Goal: Contribute content

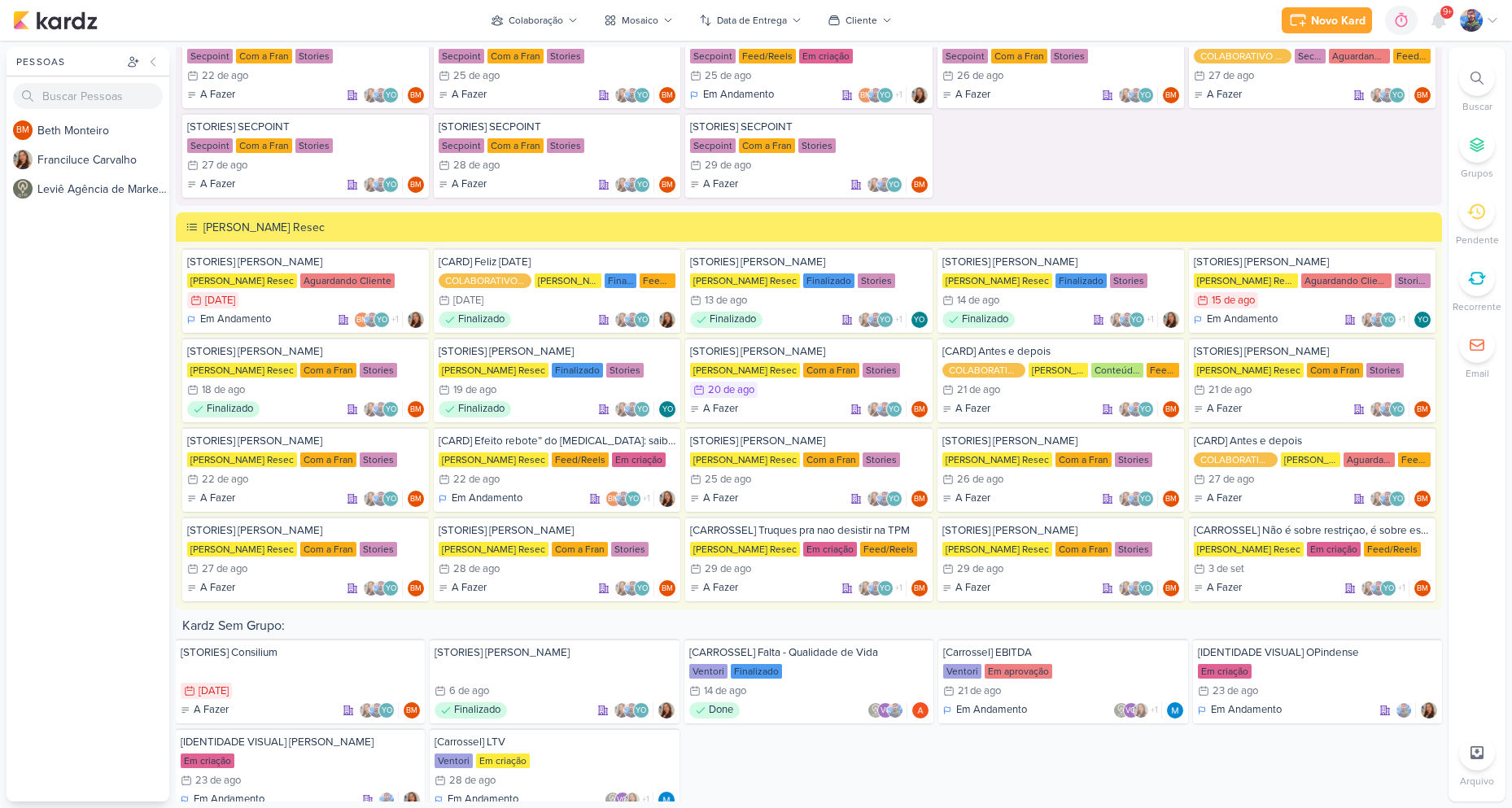
scroll to position [2725, 0]
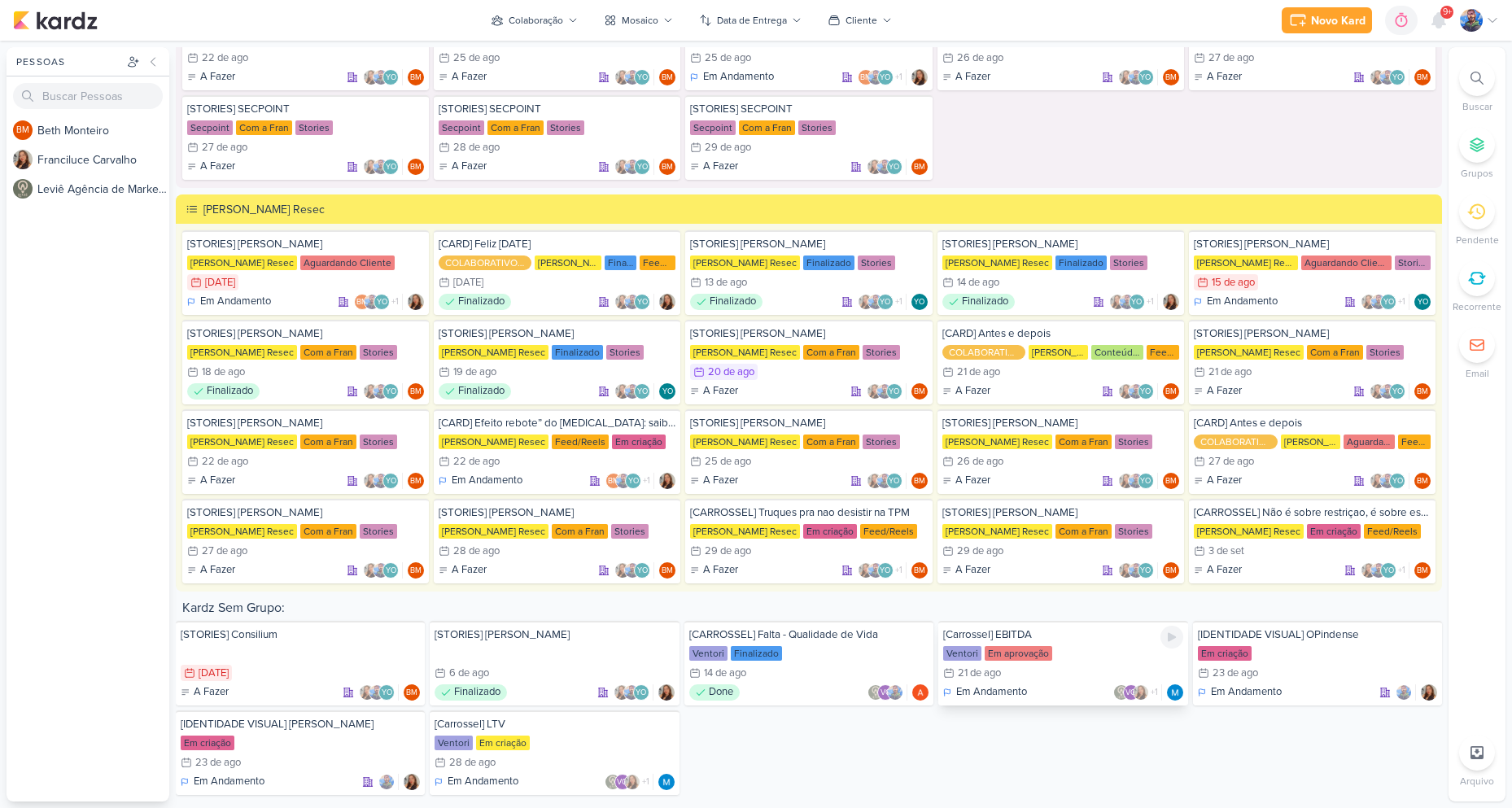
click at [1048, 672] on div "21/8 [DATE]" at bounding box center [1062, 672] width 240 height 16
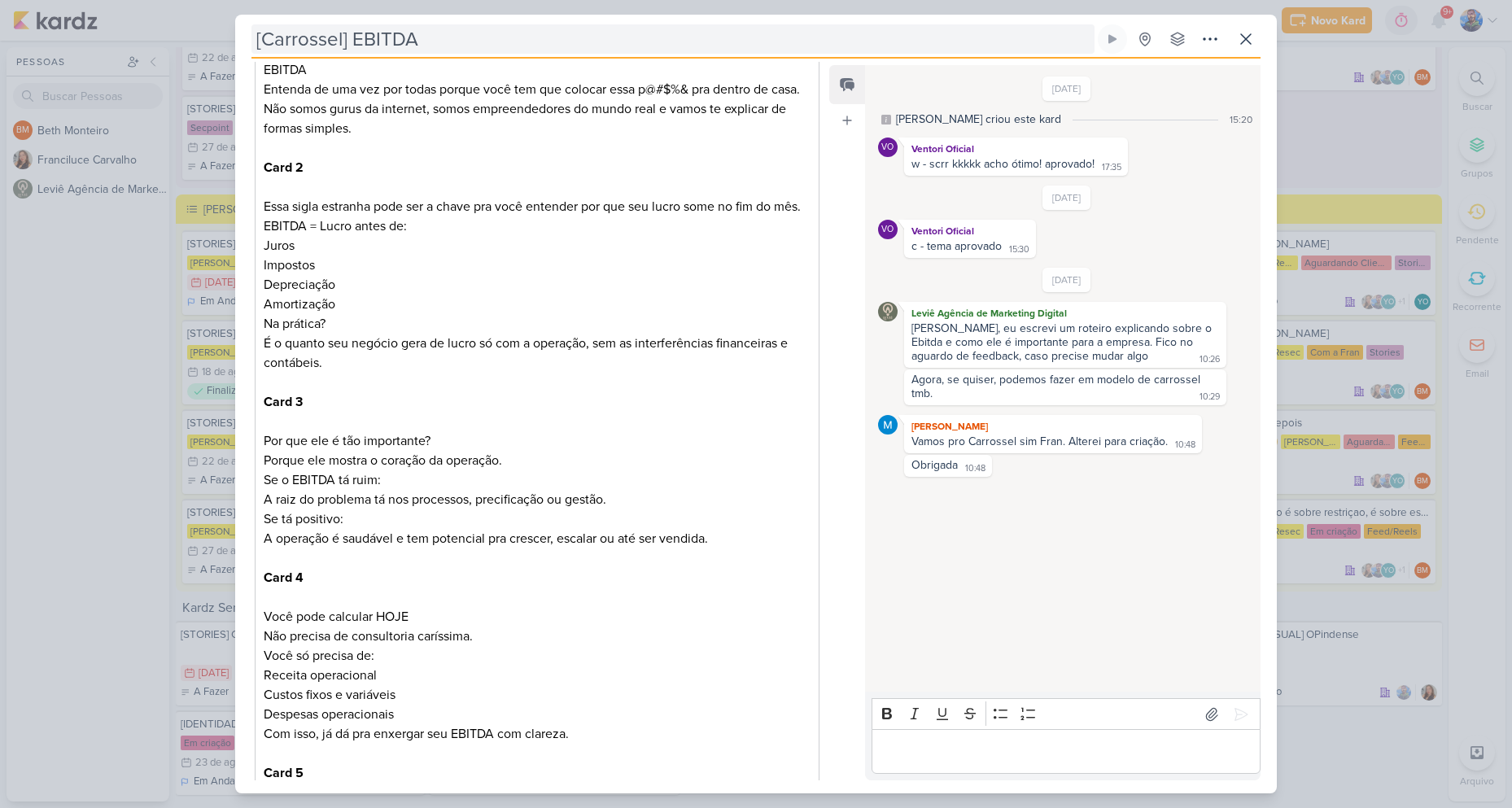
scroll to position [923, 0]
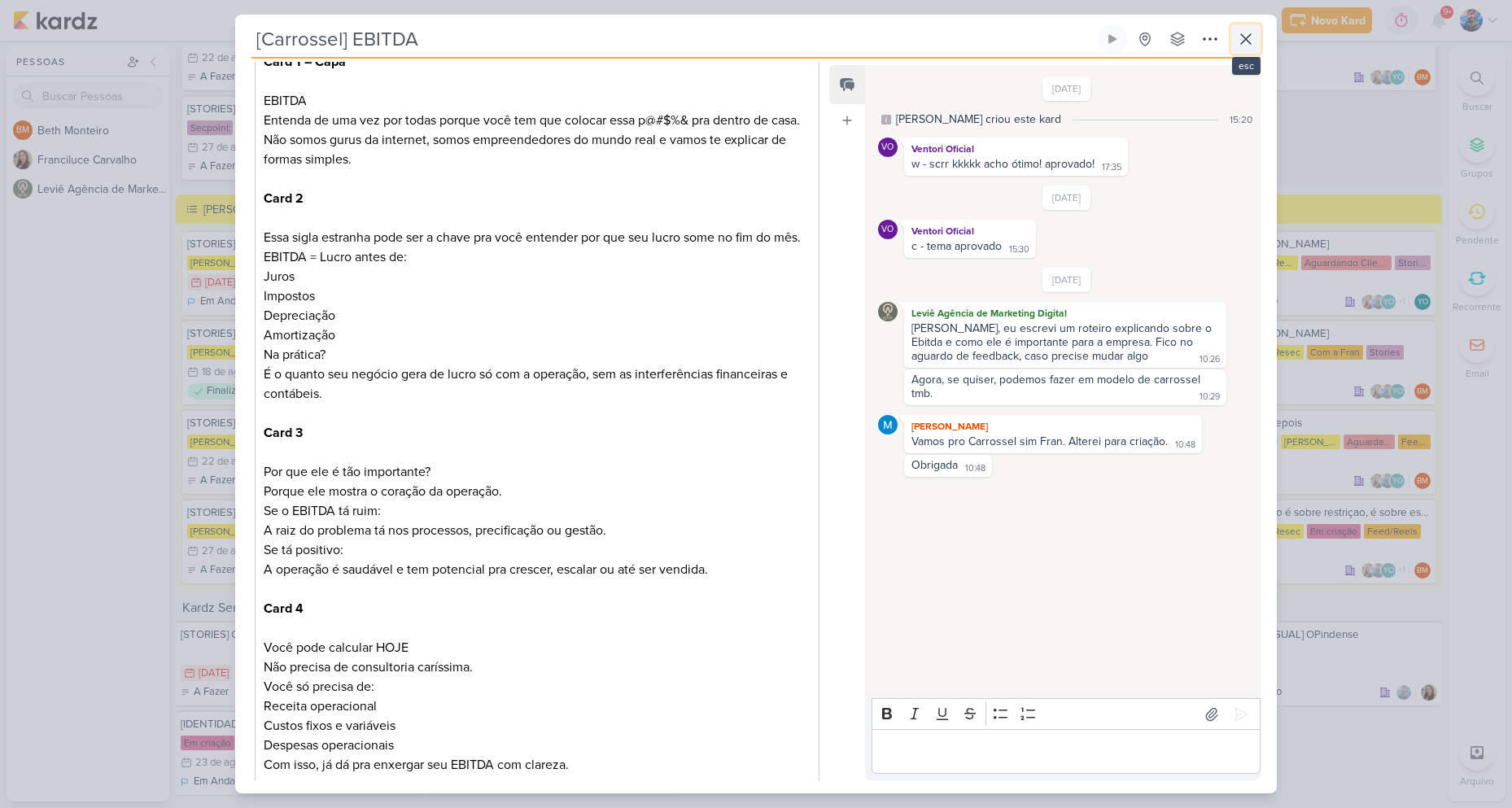
click at [1243, 41] on icon at bounding box center [1245, 39] width 19 height 19
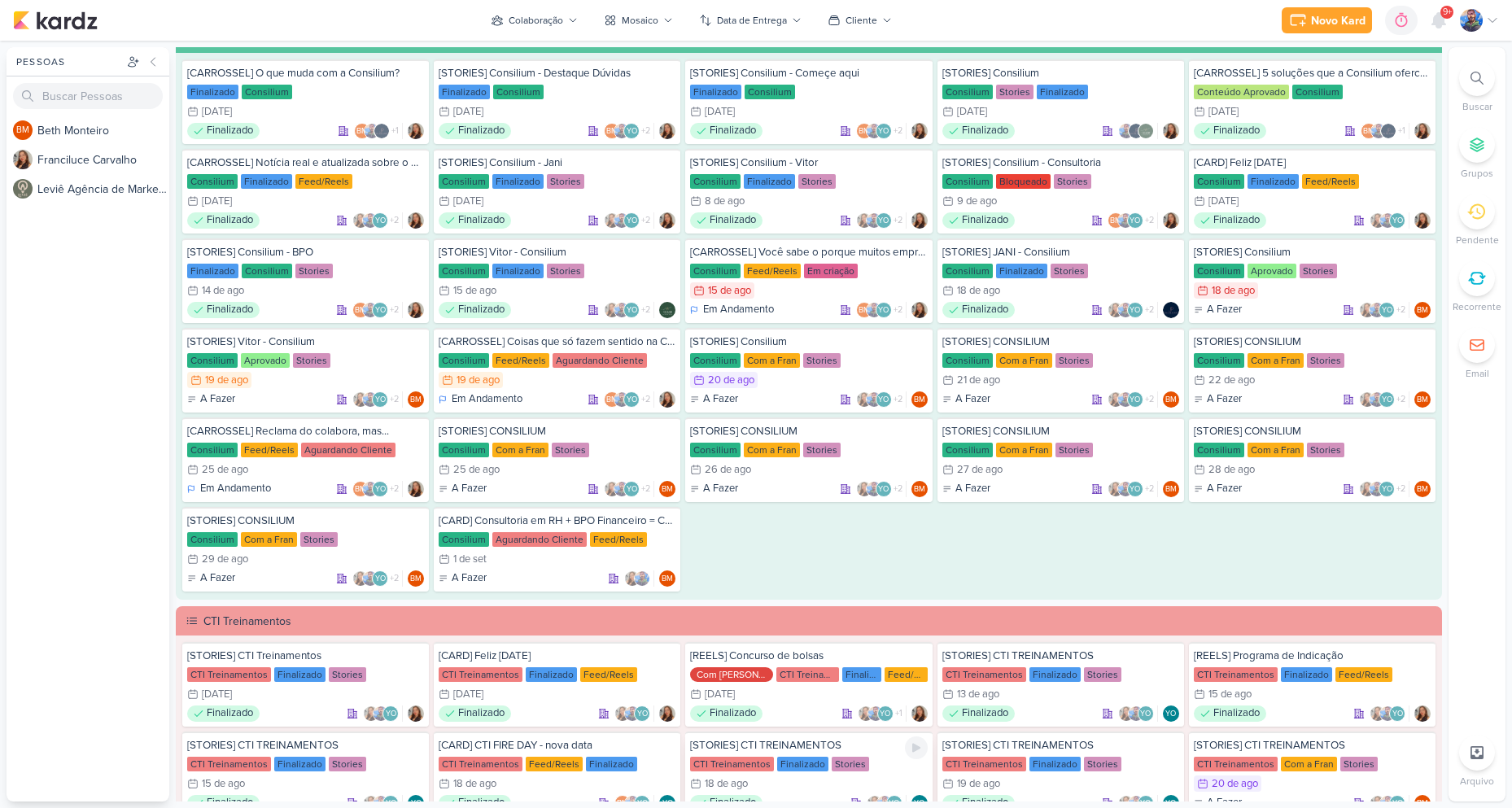
scroll to position [1016, 0]
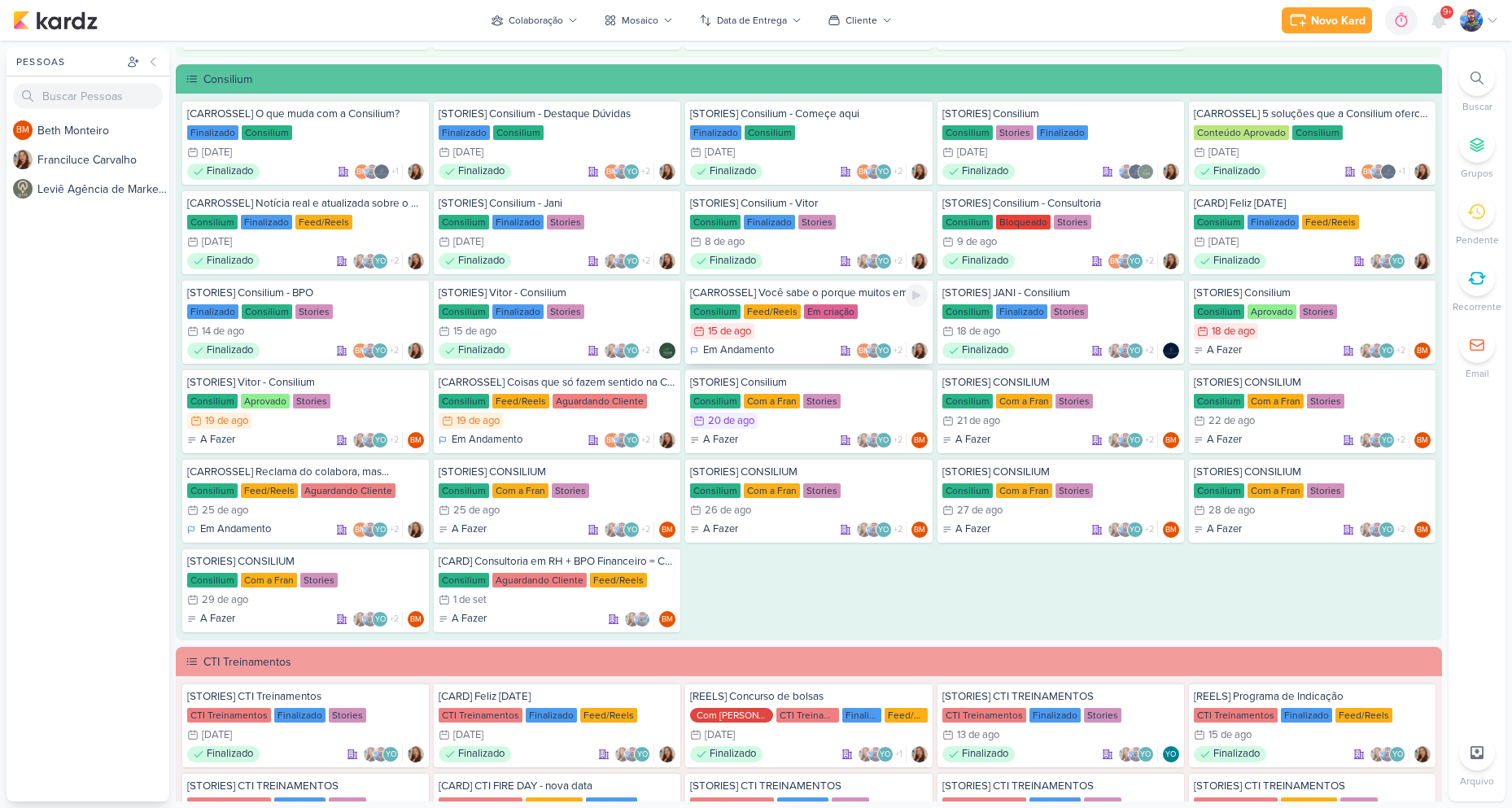
click at [802, 329] on div "15/8 [DATE]" at bounding box center [808, 331] width 237 height 16
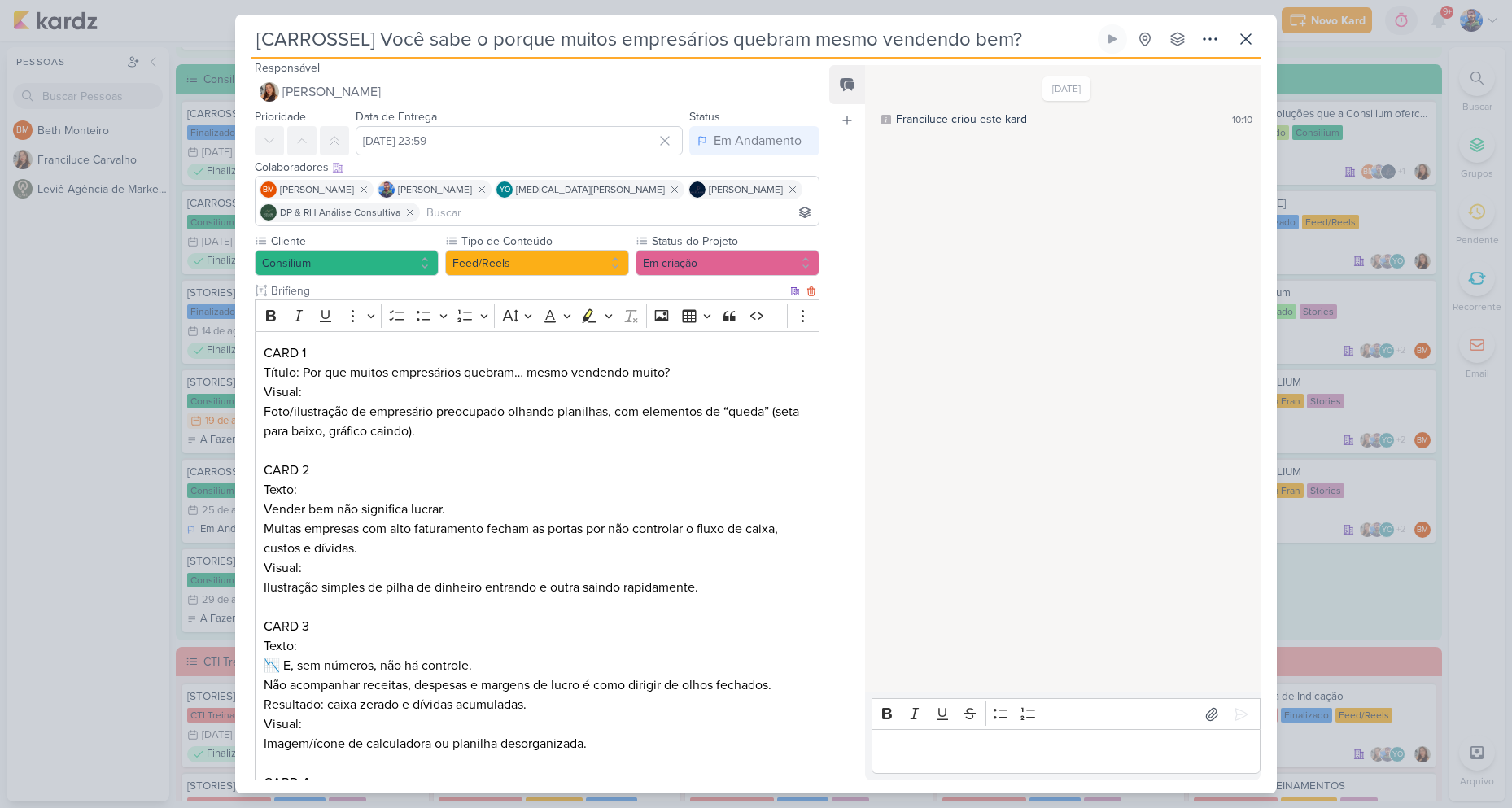
scroll to position [0, 0]
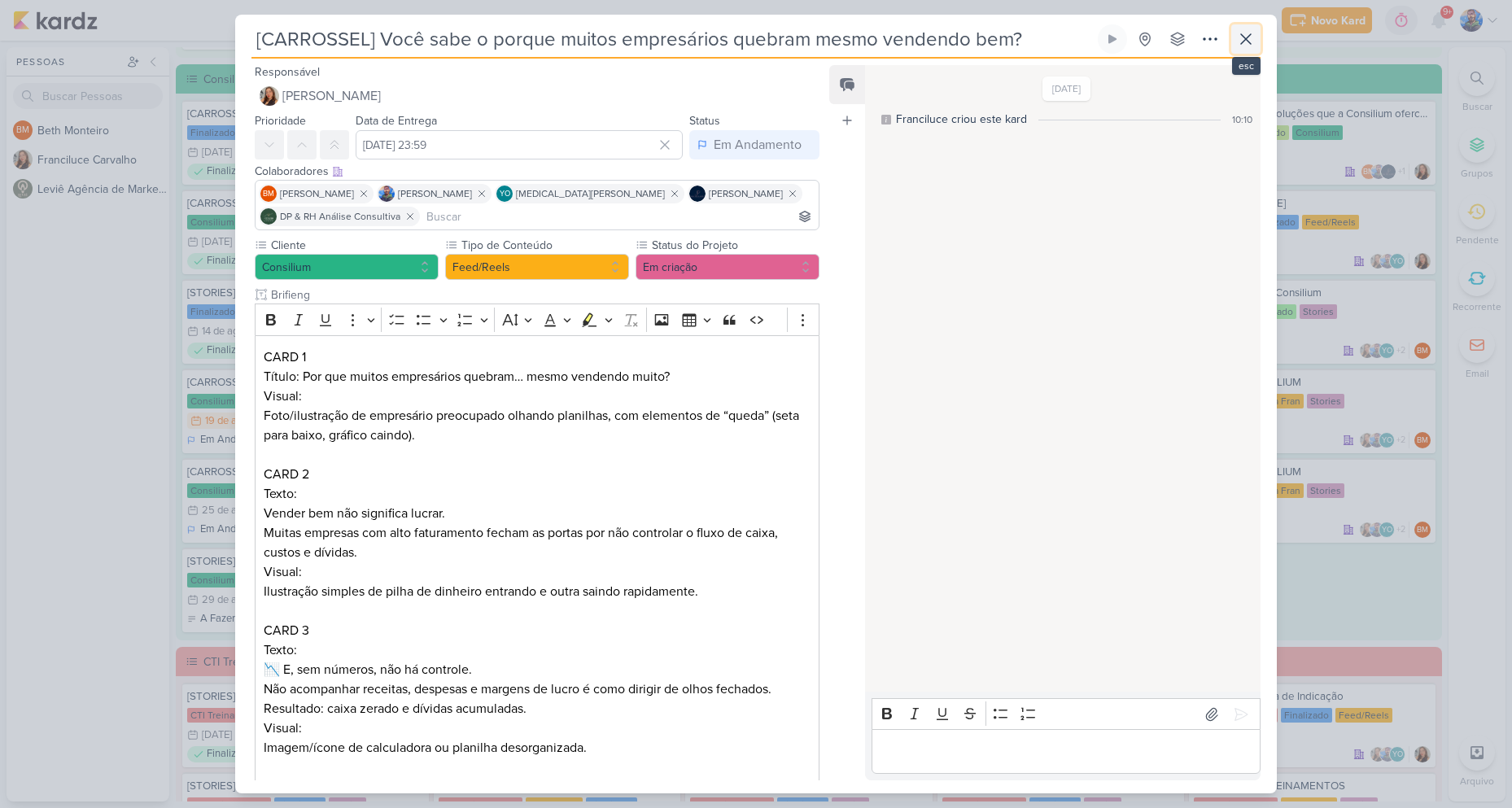
click at [1250, 45] on icon at bounding box center [1245, 39] width 19 height 19
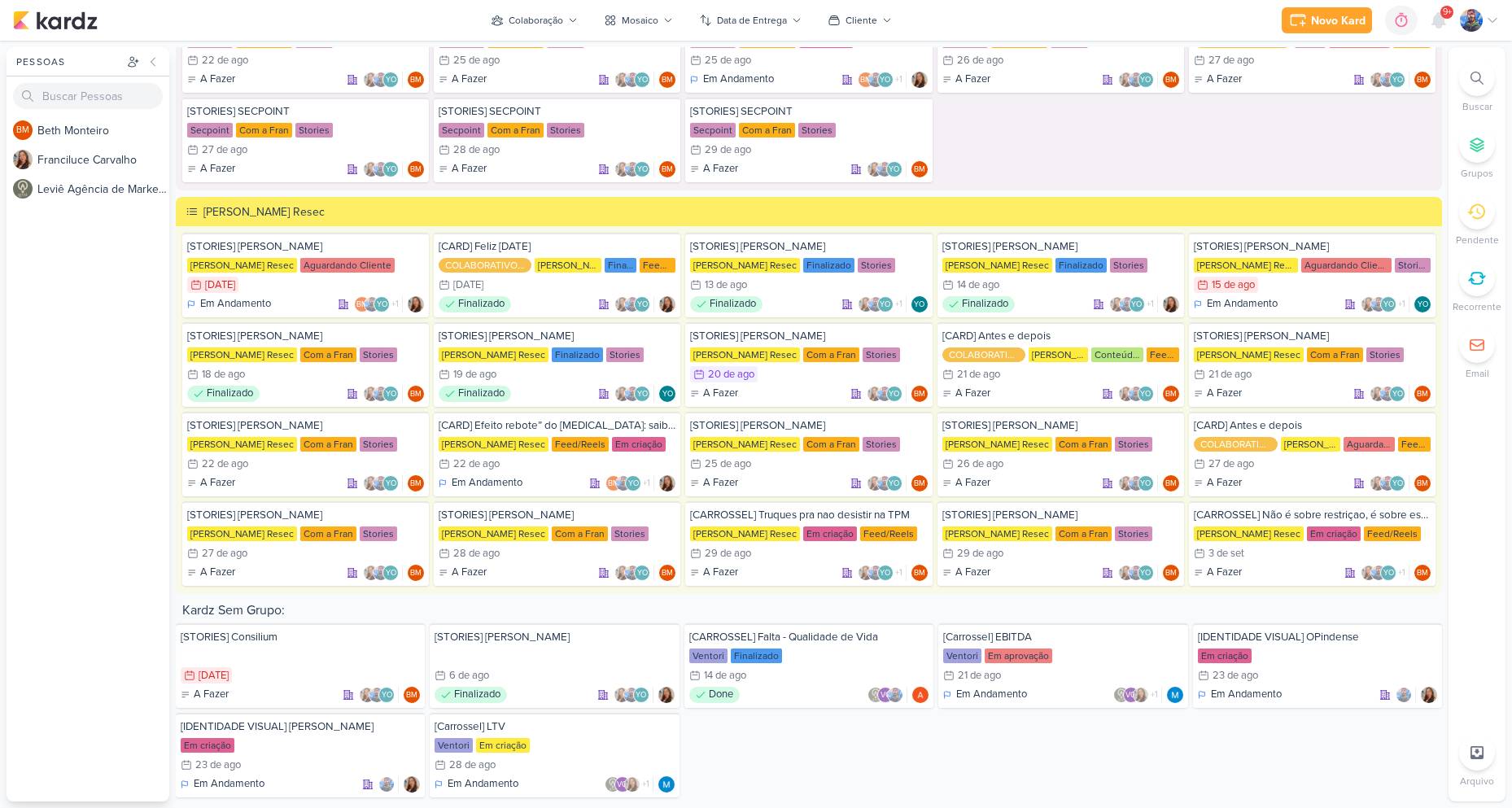
scroll to position [2725, 0]
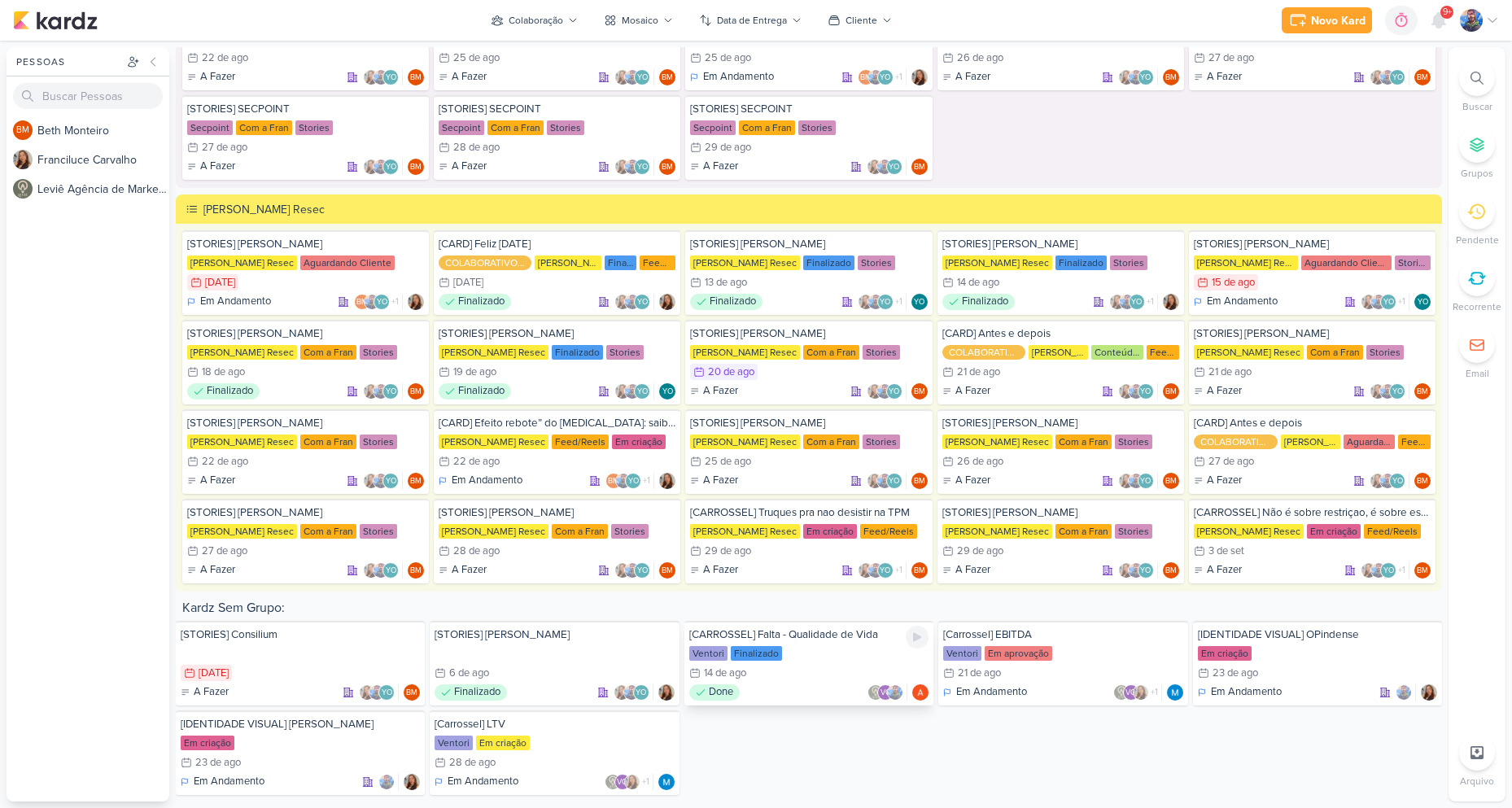
click at [812, 685] on div "Done VO" at bounding box center [808, 692] width 240 height 16
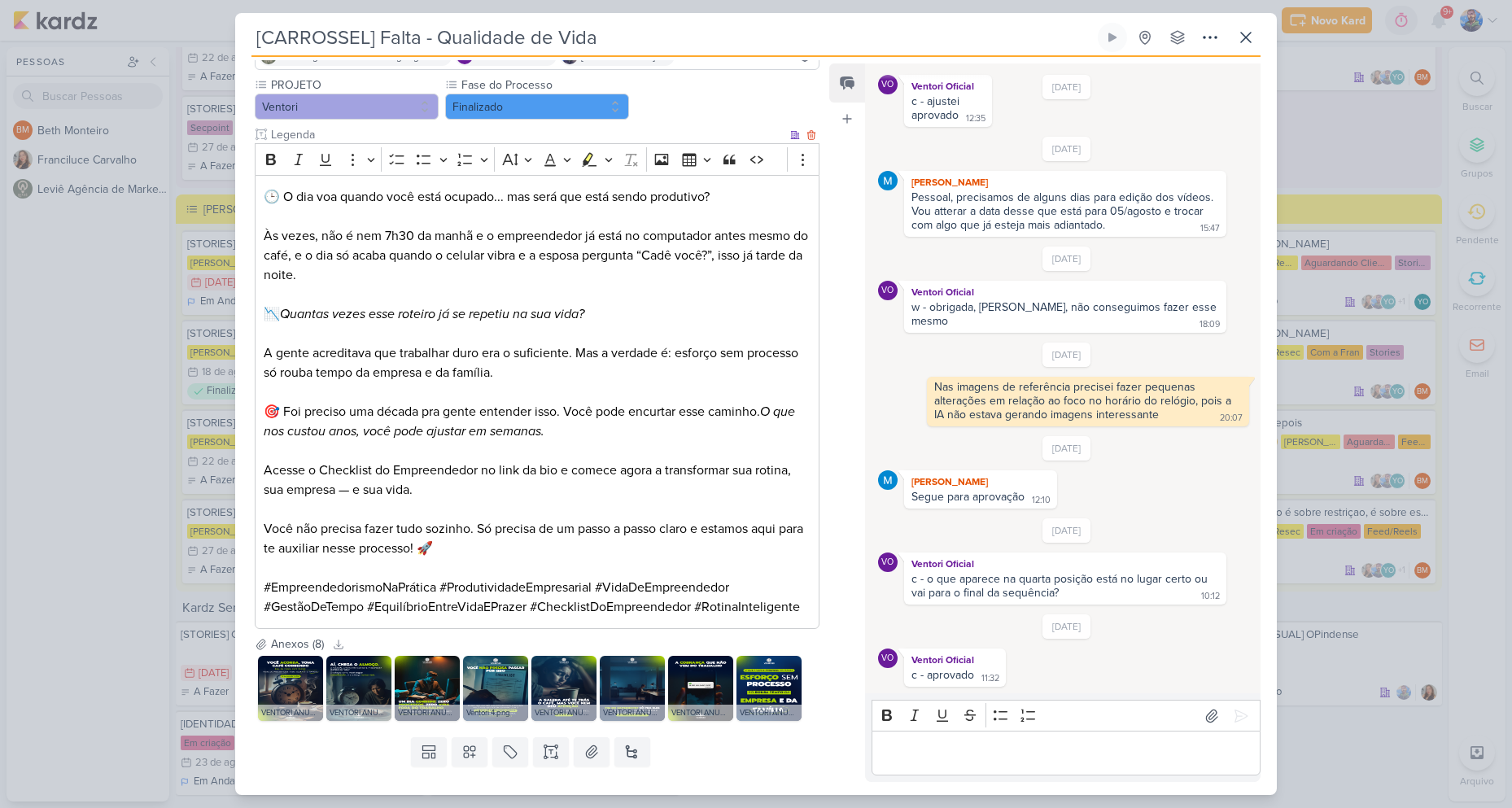
scroll to position [172, 0]
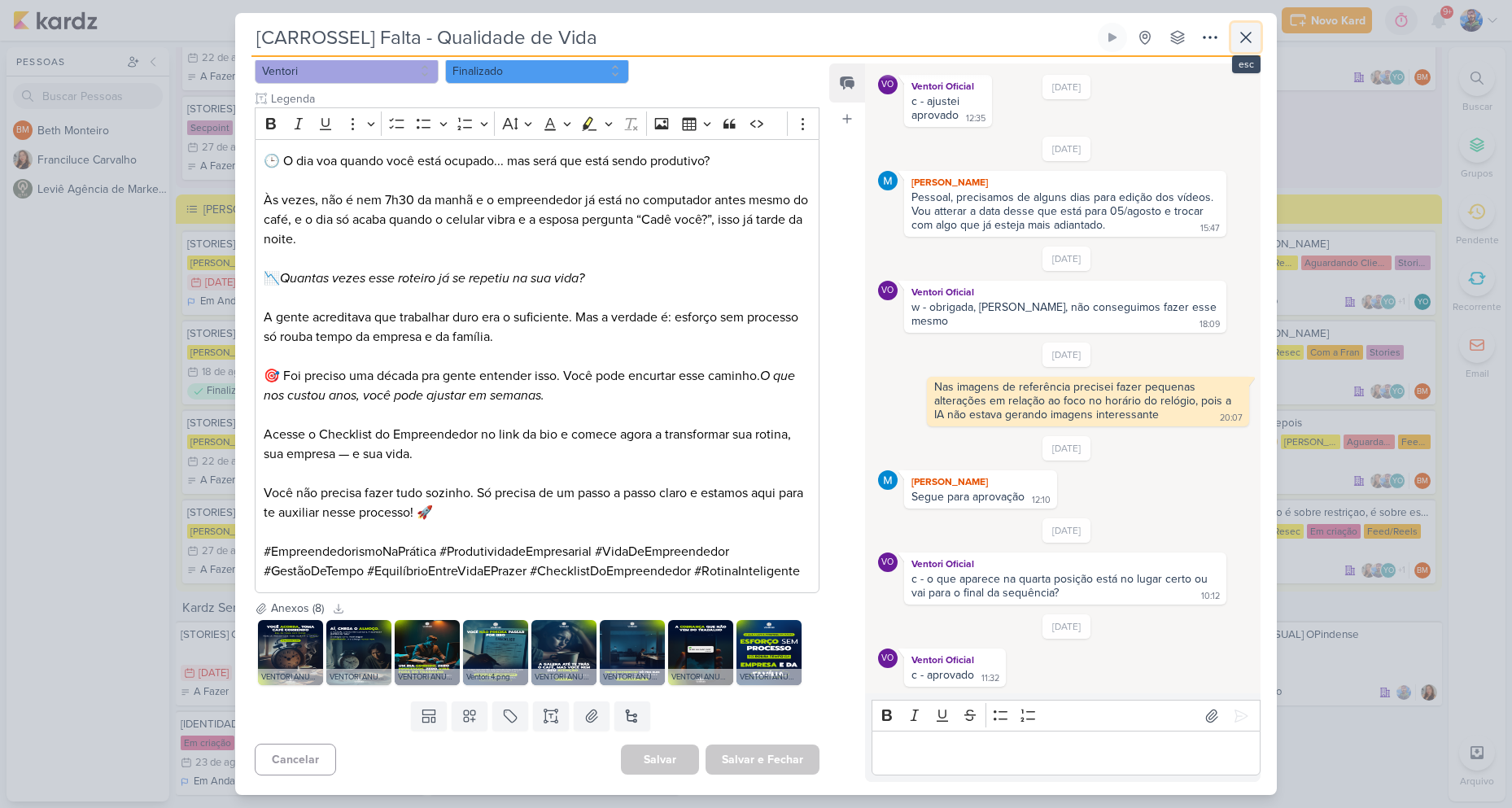
drag, startPoint x: 1243, startPoint y: 36, endPoint x: 1103, endPoint y: 171, distance: 194.5
click at [1243, 36] on icon at bounding box center [1245, 37] width 19 height 19
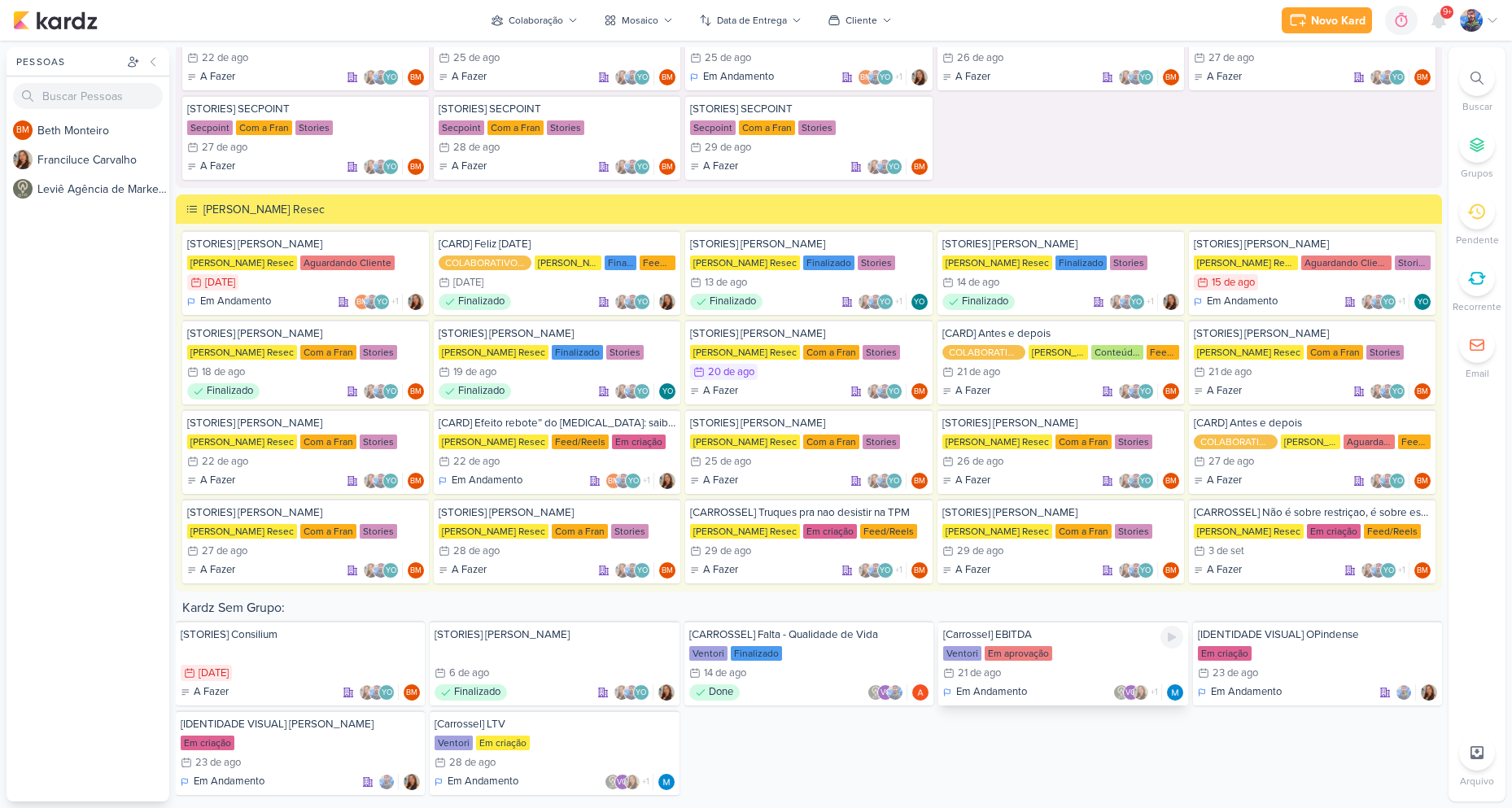
click at [990, 666] on div "21/8 [DATE]" at bounding box center [972, 672] width 58 height 16
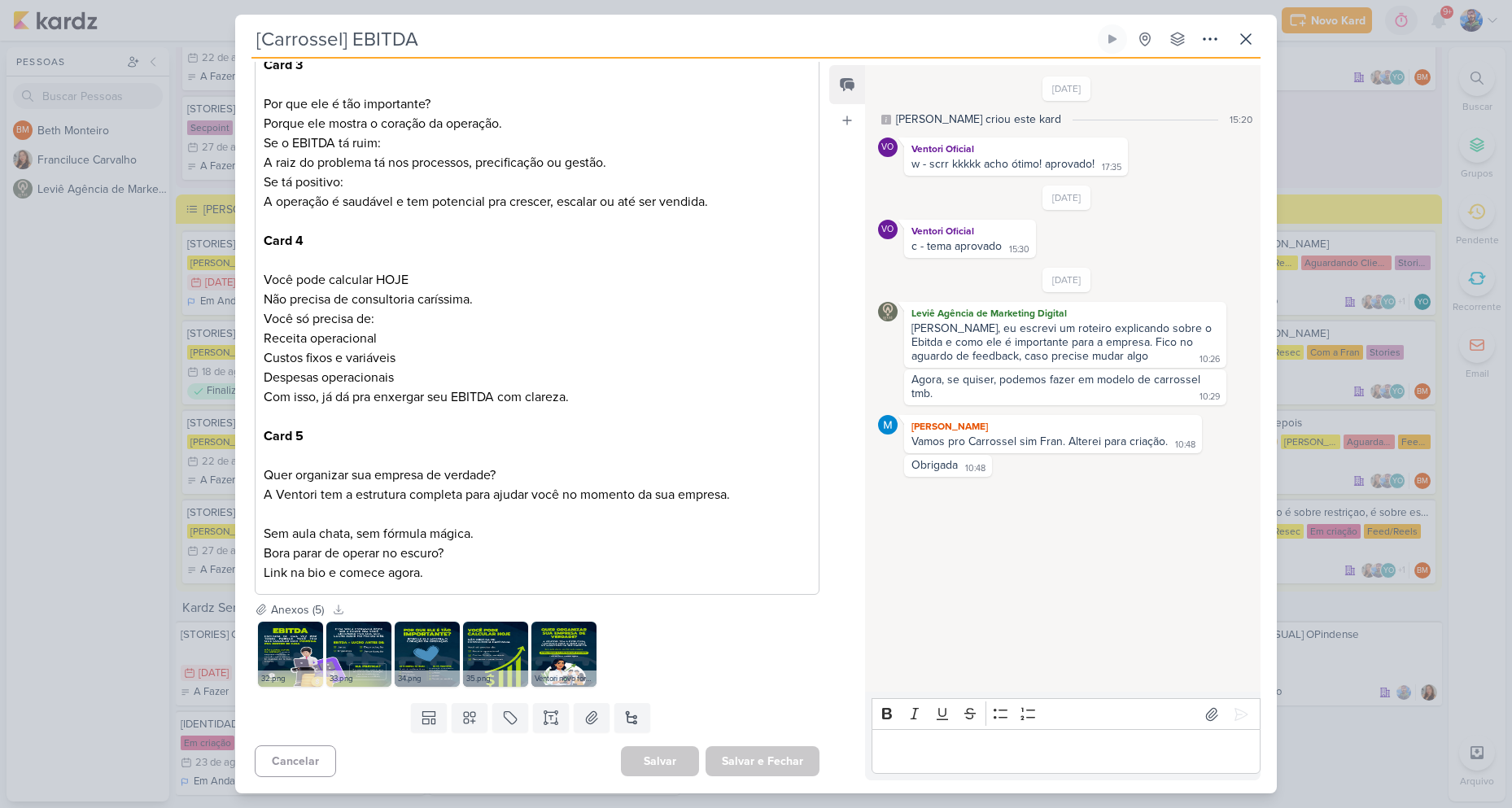
scroll to position [1331, 0]
click at [367, 677] on div "33.png" at bounding box center [358, 678] width 65 height 16
click at [356, 667] on img at bounding box center [358, 654] width 65 height 65
click at [425, 667] on img at bounding box center [427, 654] width 65 height 65
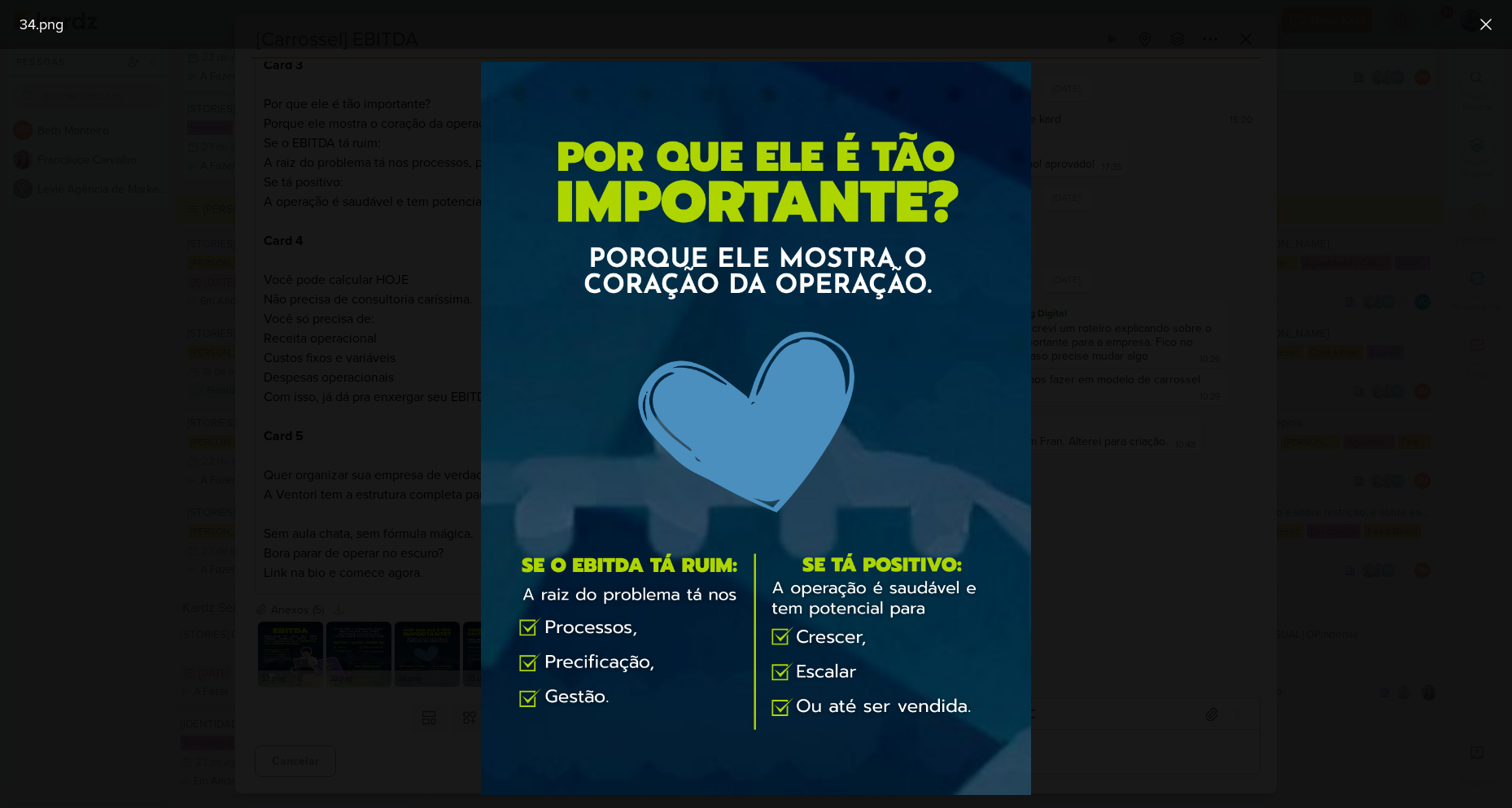
click at [1221, 180] on div at bounding box center [756, 429] width 1512 height 760
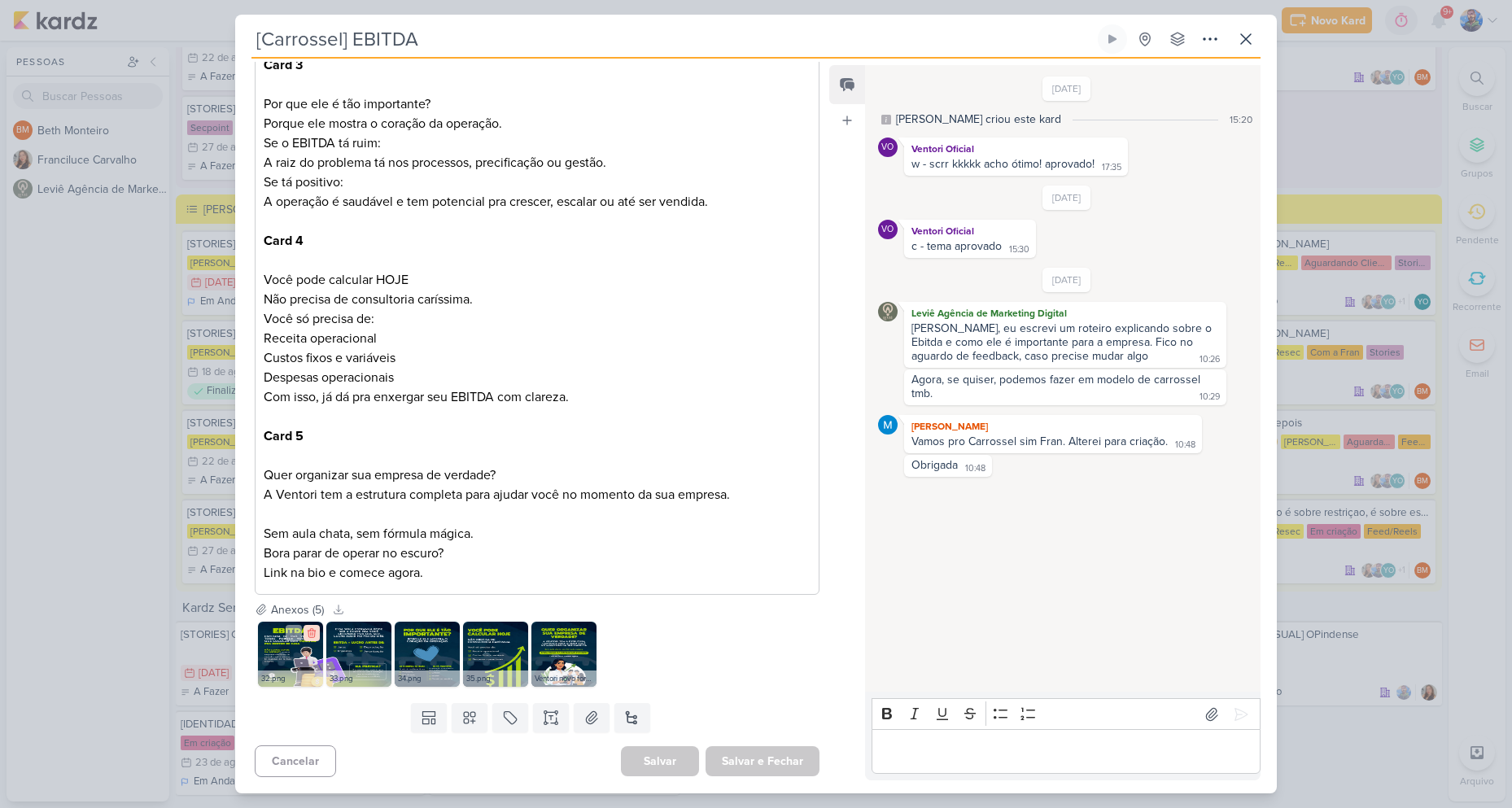
click at [312, 632] on icon at bounding box center [311, 633] width 11 height 11
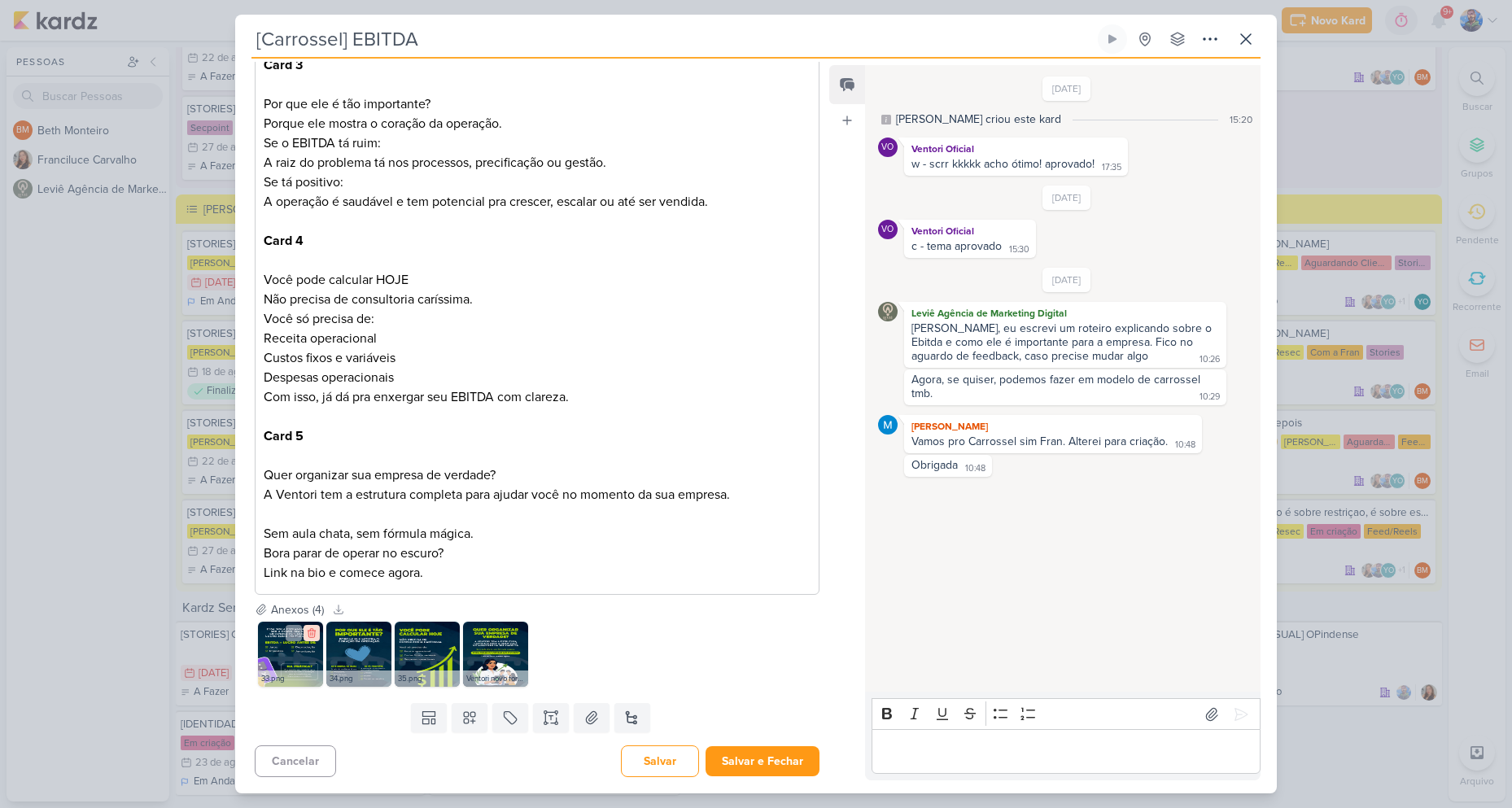
click at [312, 636] on icon at bounding box center [311, 633] width 11 height 11
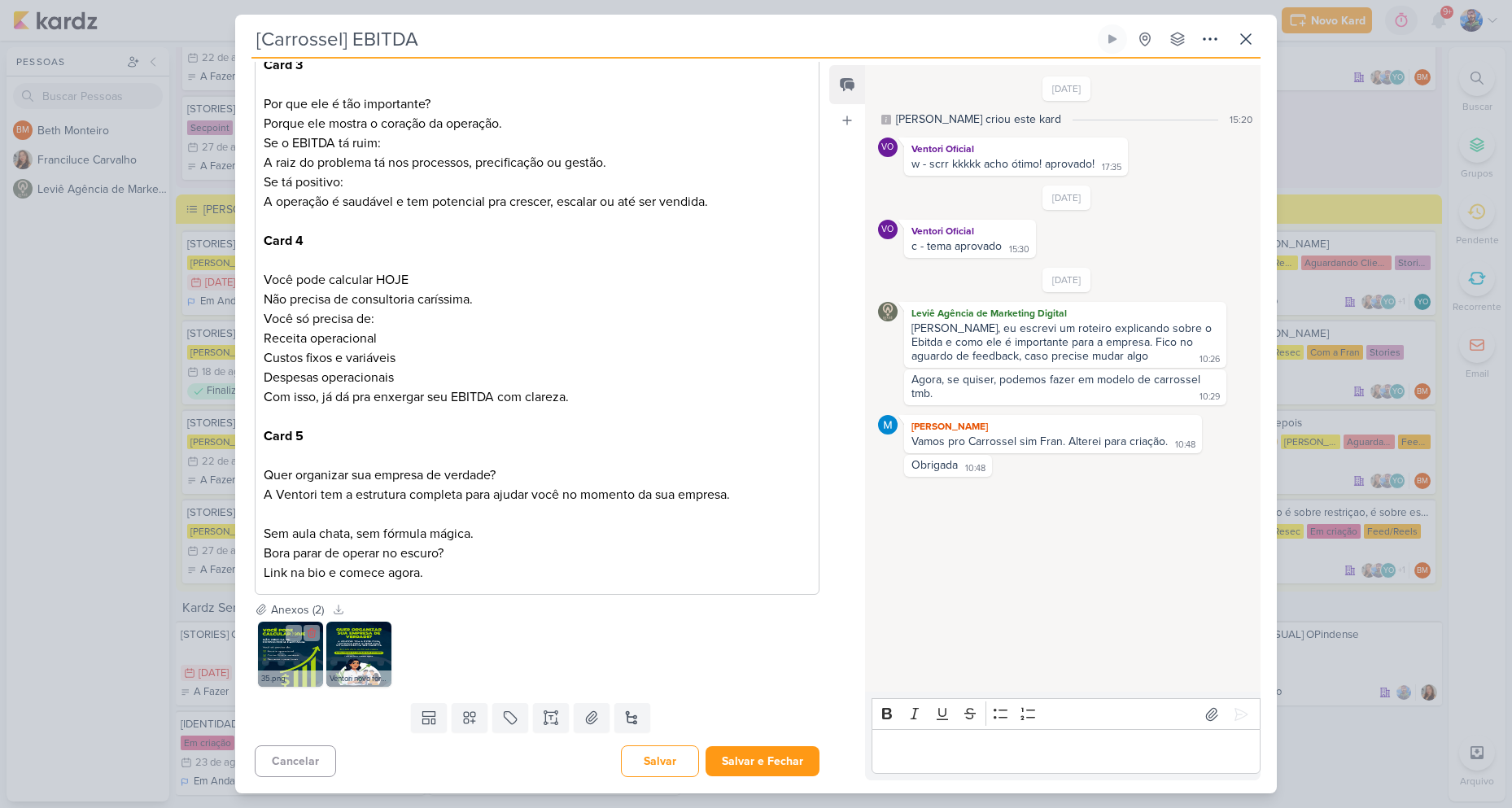
click at [312, 636] on icon at bounding box center [311, 633] width 11 height 11
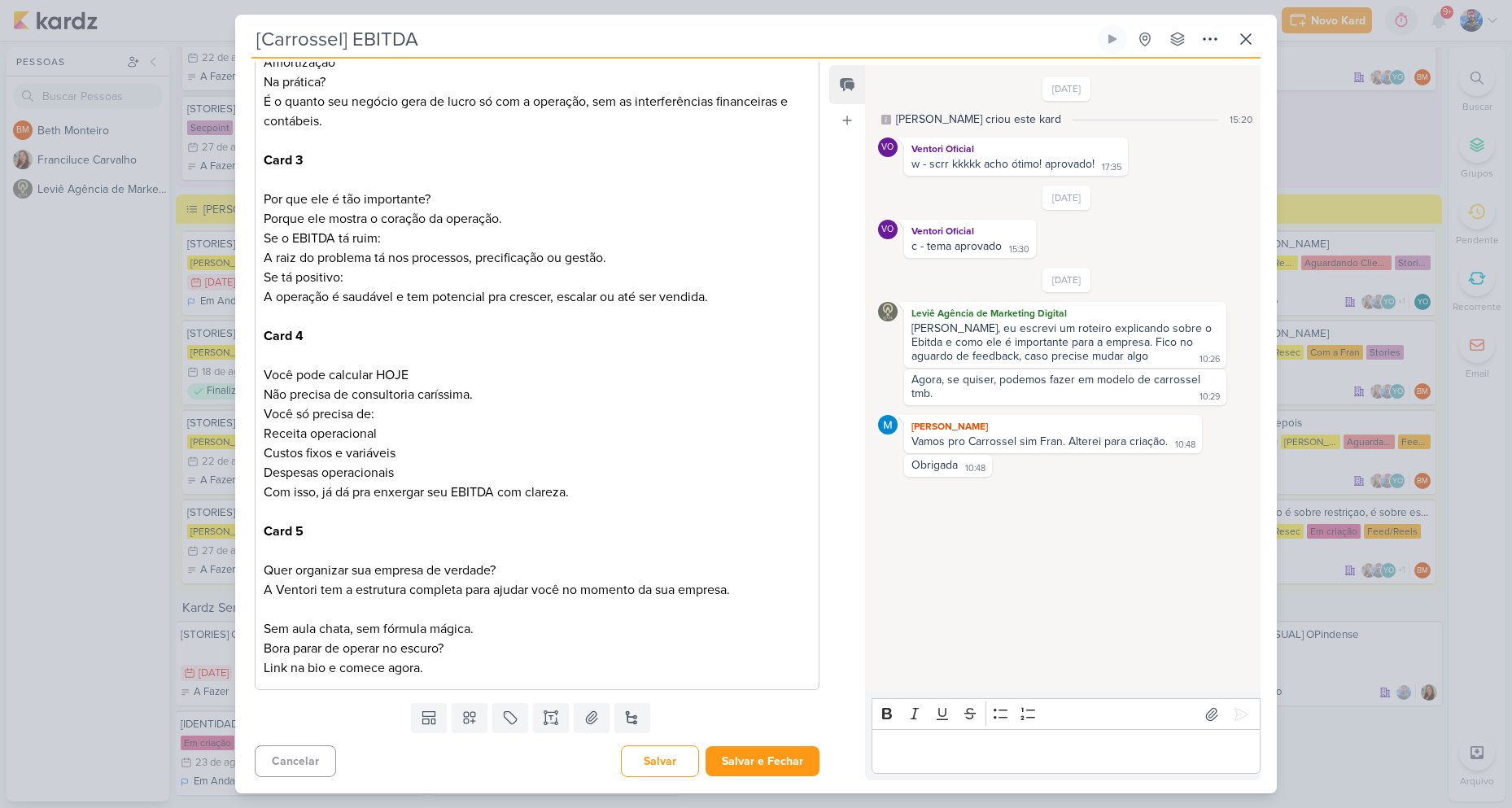
scroll to position [1235, 0]
click at [440, 758] on div "Cancelar [GEOGRAPHIC_DATA] Salvar e Fechar Ctrl + Enter" at bounding box center [531, 760] width 591 height 42
click at [586, 719] on icon at bounding box center [591, 717] width 11 height 12
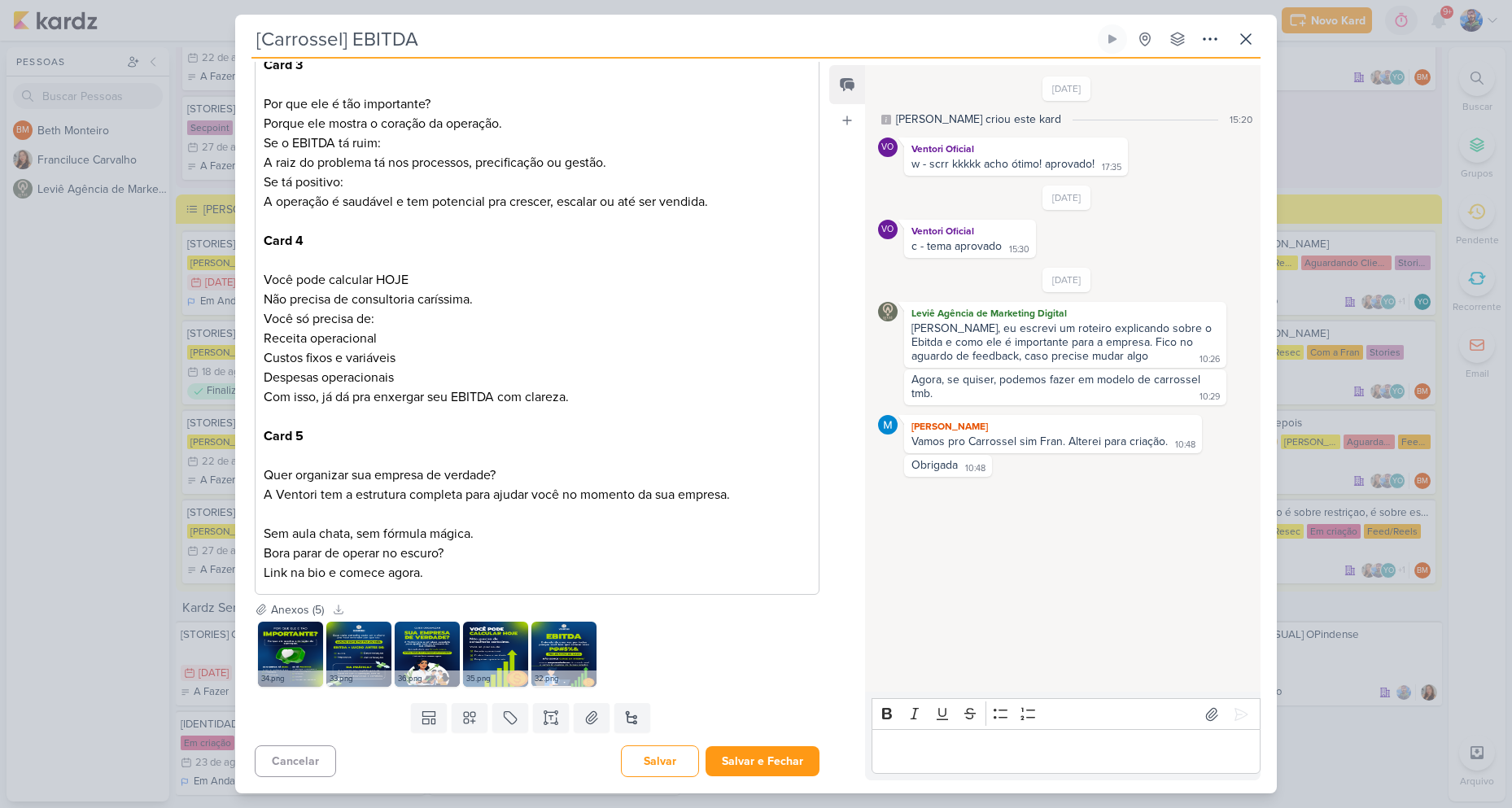
scroll to position [1331, 0]
click at [729, 759] on button "Salvar e Fechar" at bounding box center [762, 761] width 114 height 30
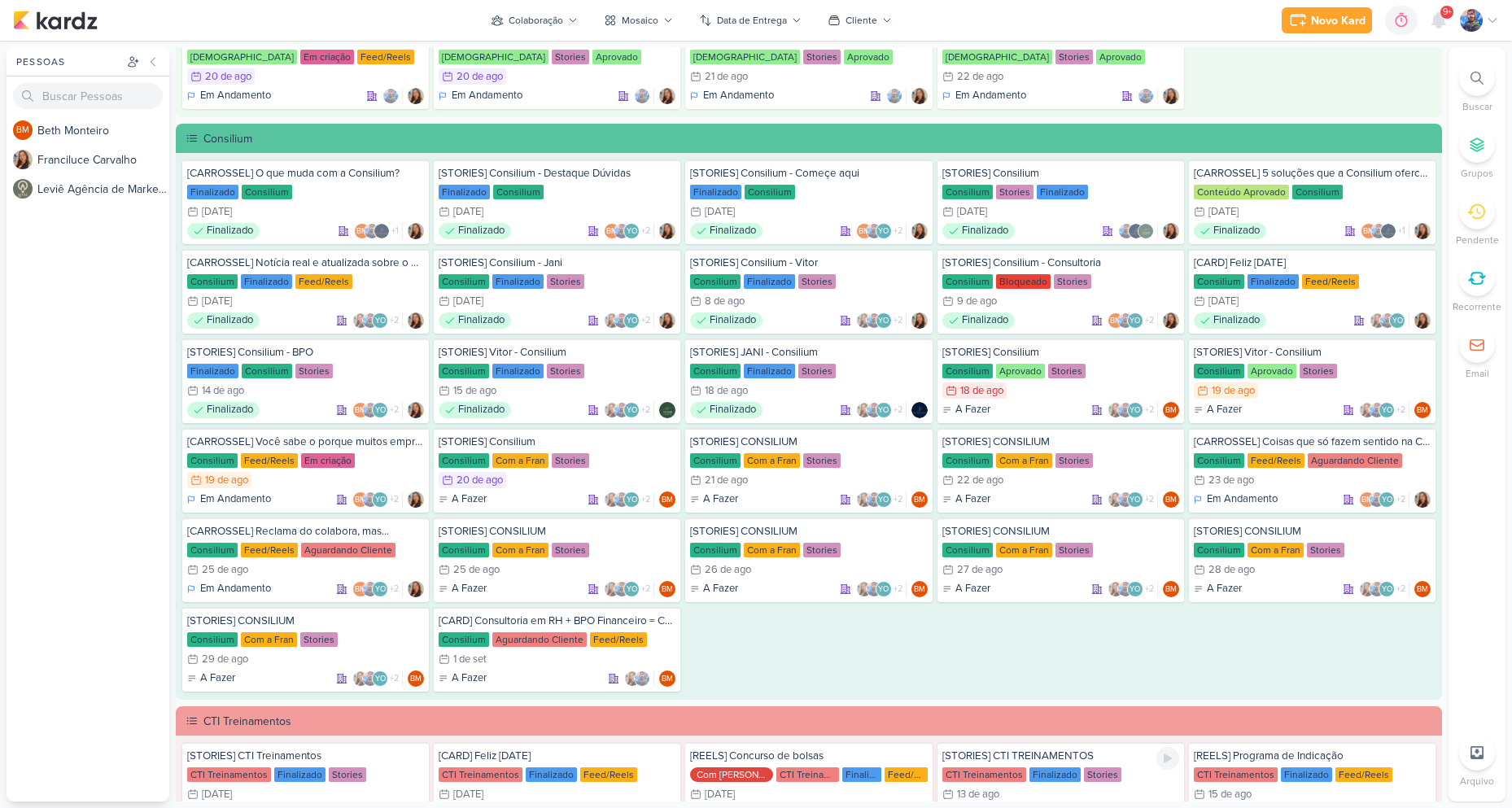
scroll to position [852, 0]
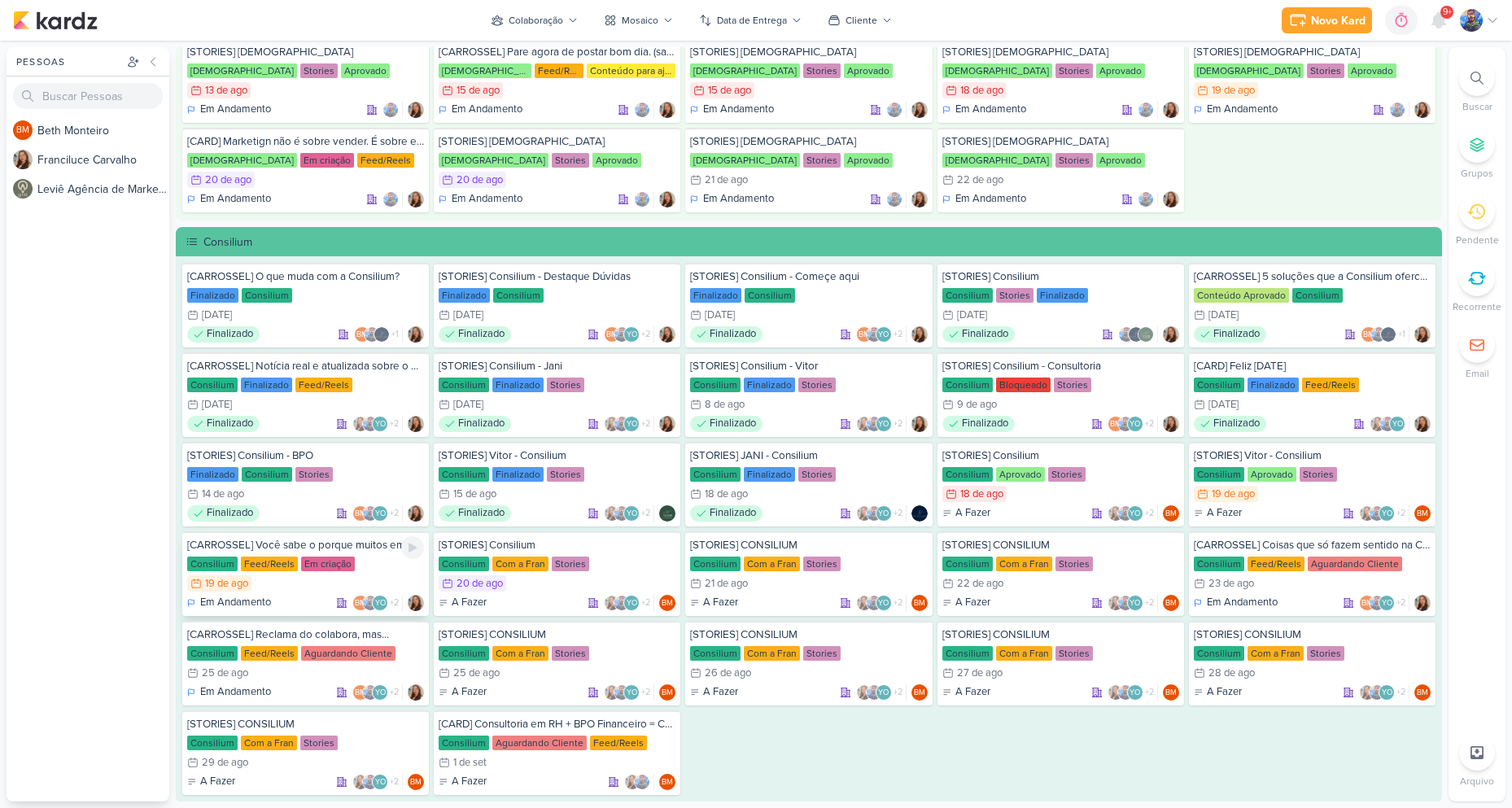
click at [291, 572] on div "Consilium Feed/Reels Em criação" at bounding box center [306, 564] width 237 height 16
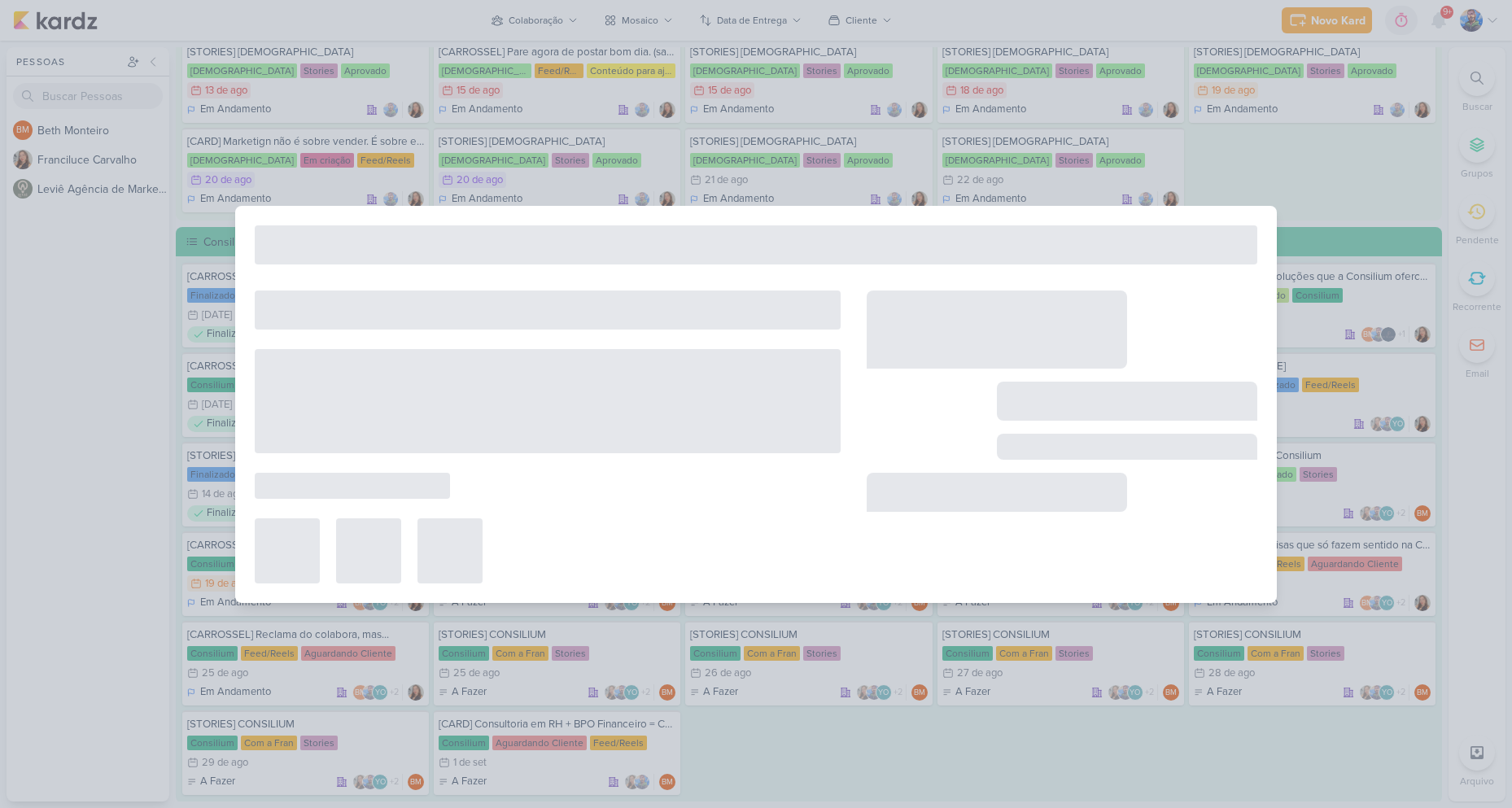
type input "[CARROSSEL] Você sabe o porque muitos empresários quebram mesmo vendendo bem?"
type input "[DATE] 23:59"
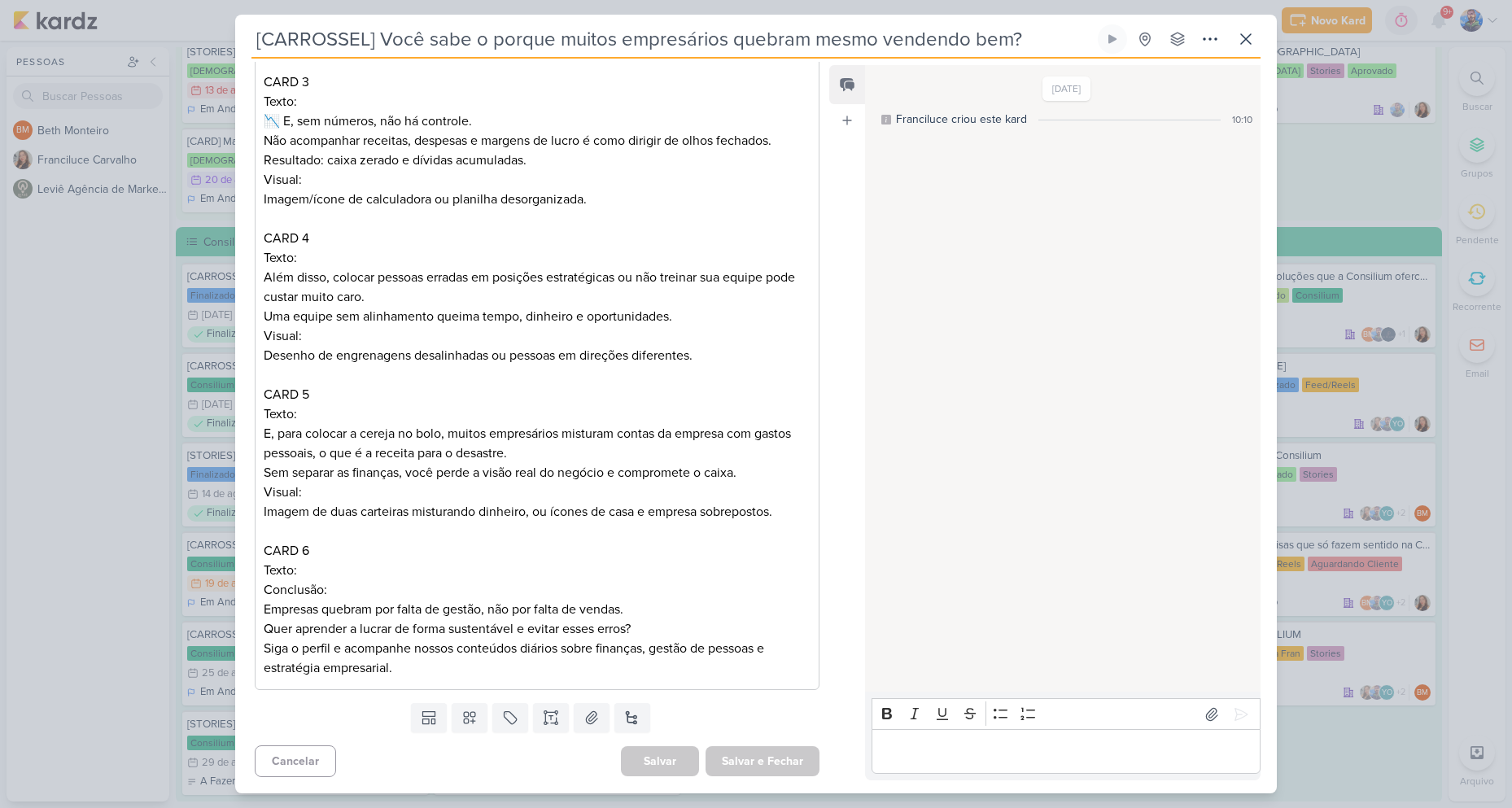
scroll to position [0, 0]
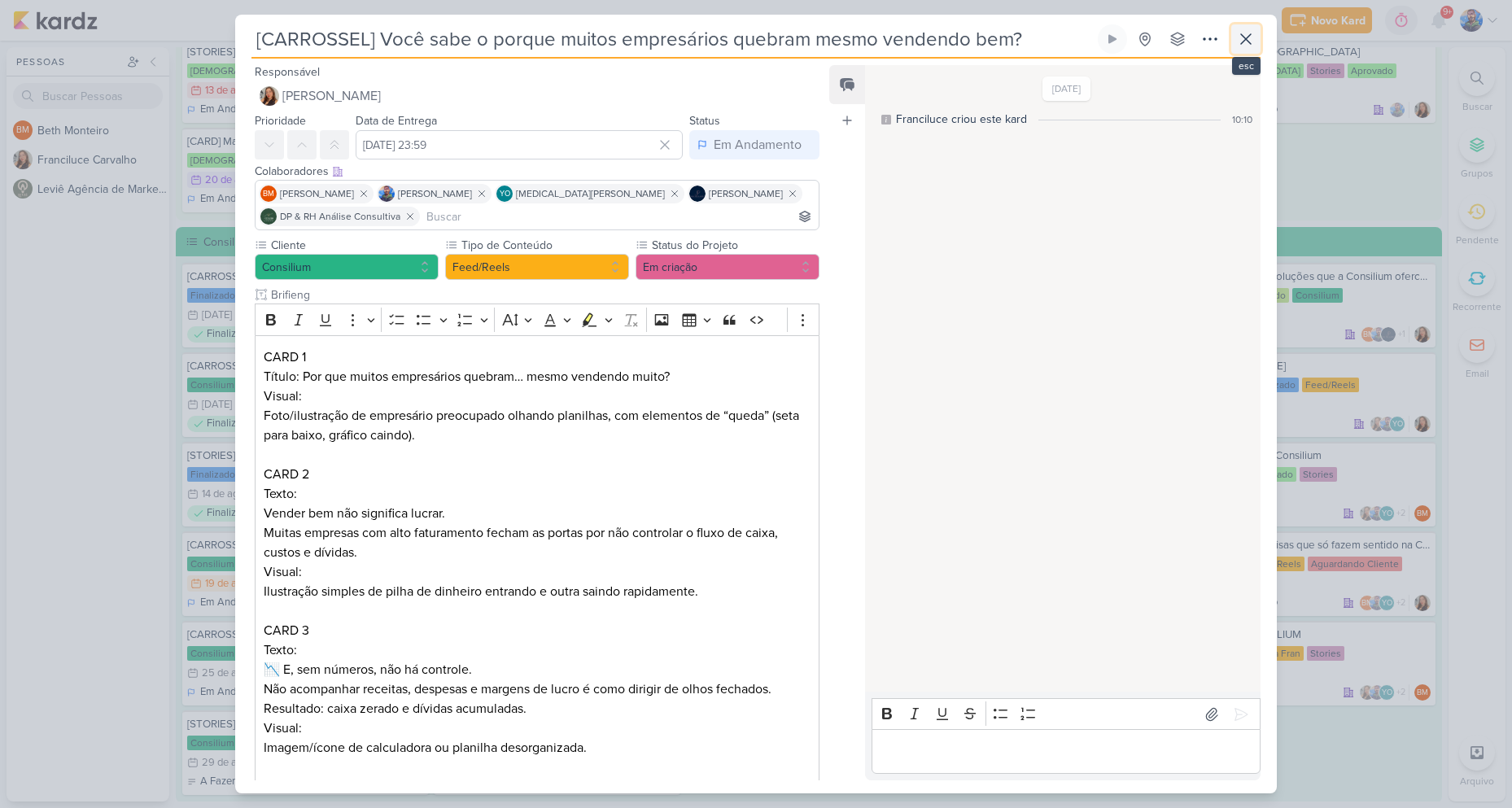
click at [1238, 46] on icon at bounding box center [1245, 39] width 19 height 19
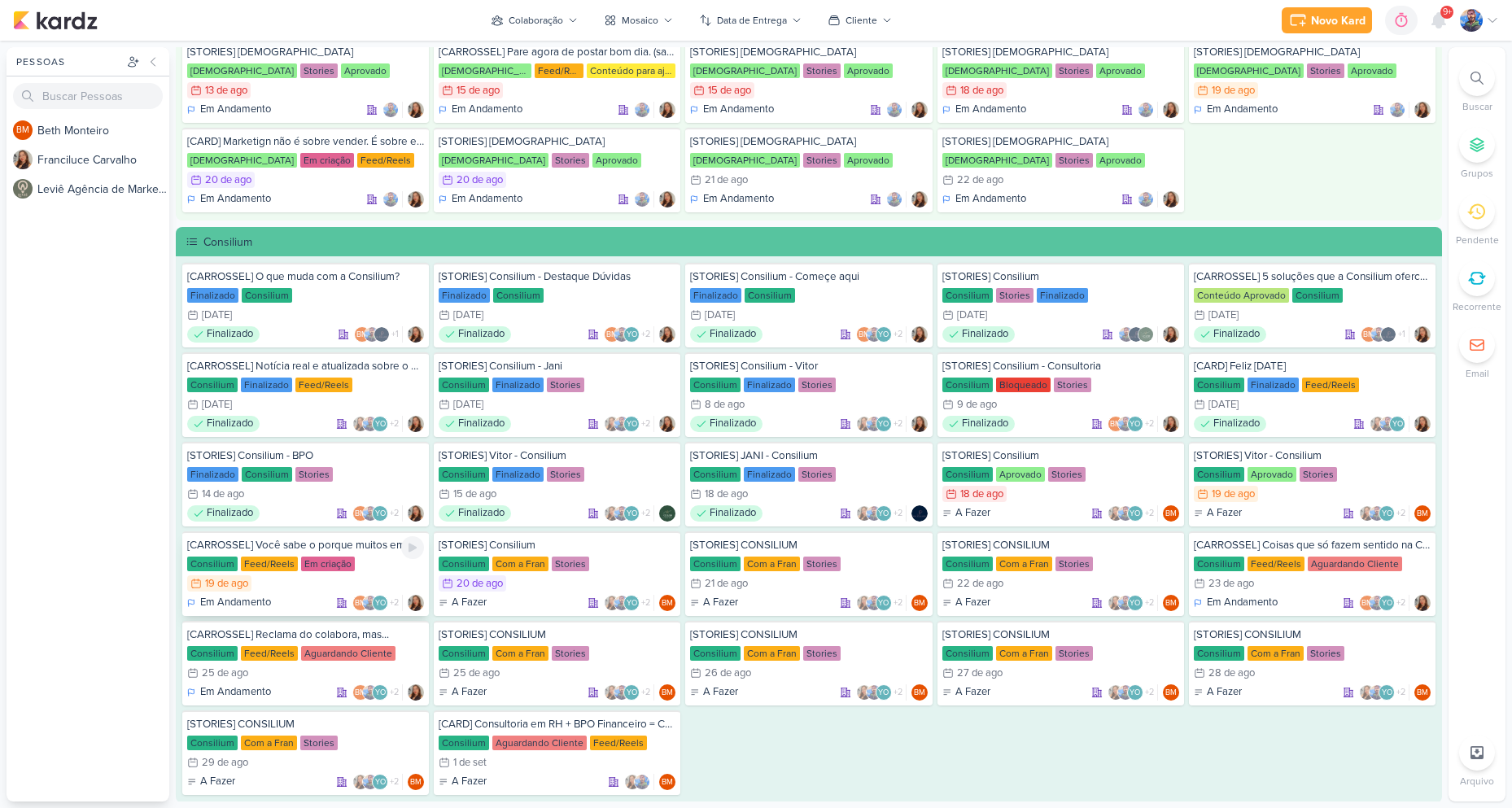
click at [308, 596] on div "Em Andamento BM YO +2" at bounding box center [306, 603] width 237 height 16
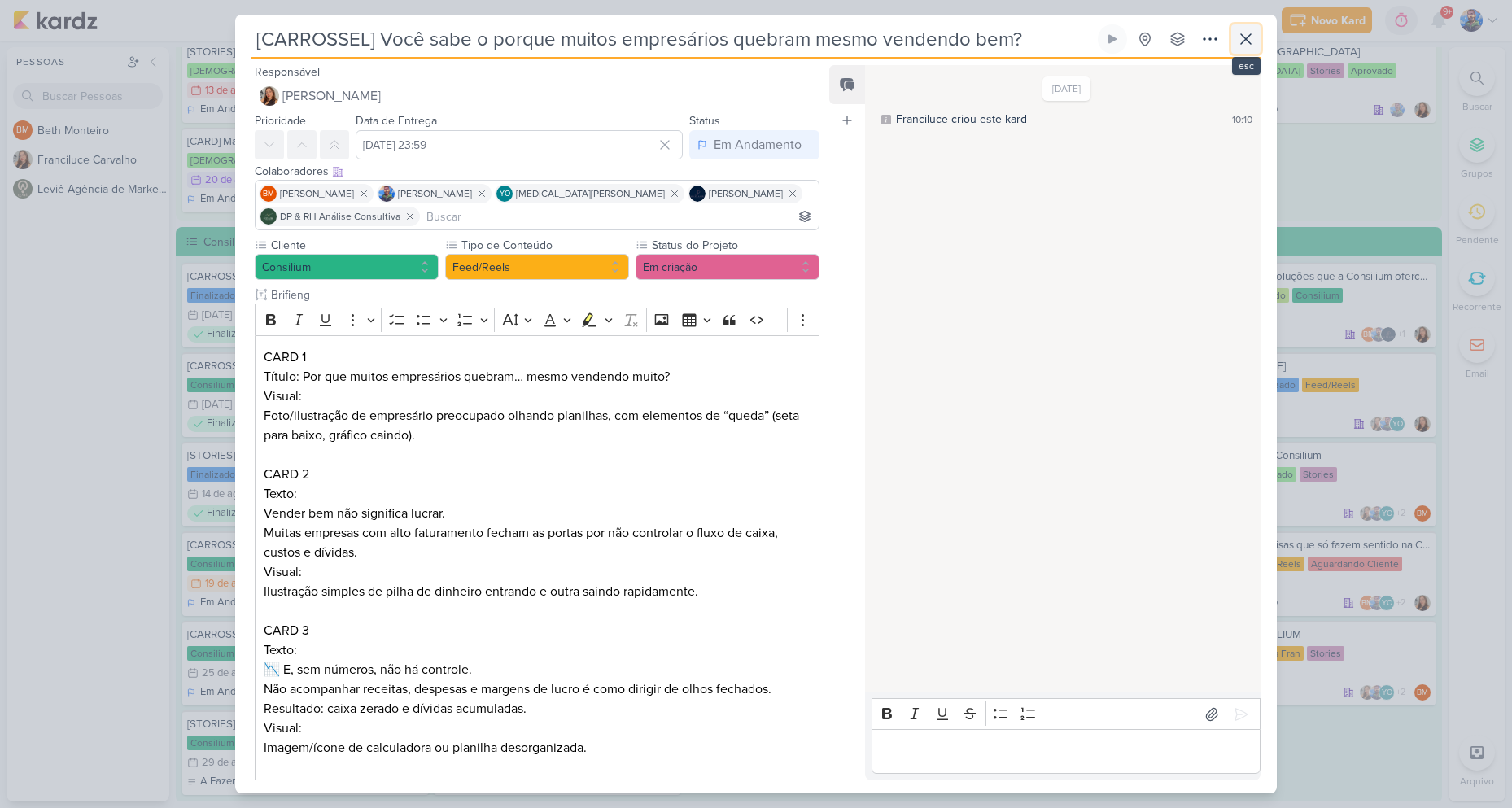
click at [1240, 36] on icon at bounding box center [1245, 39] width 19 height 19
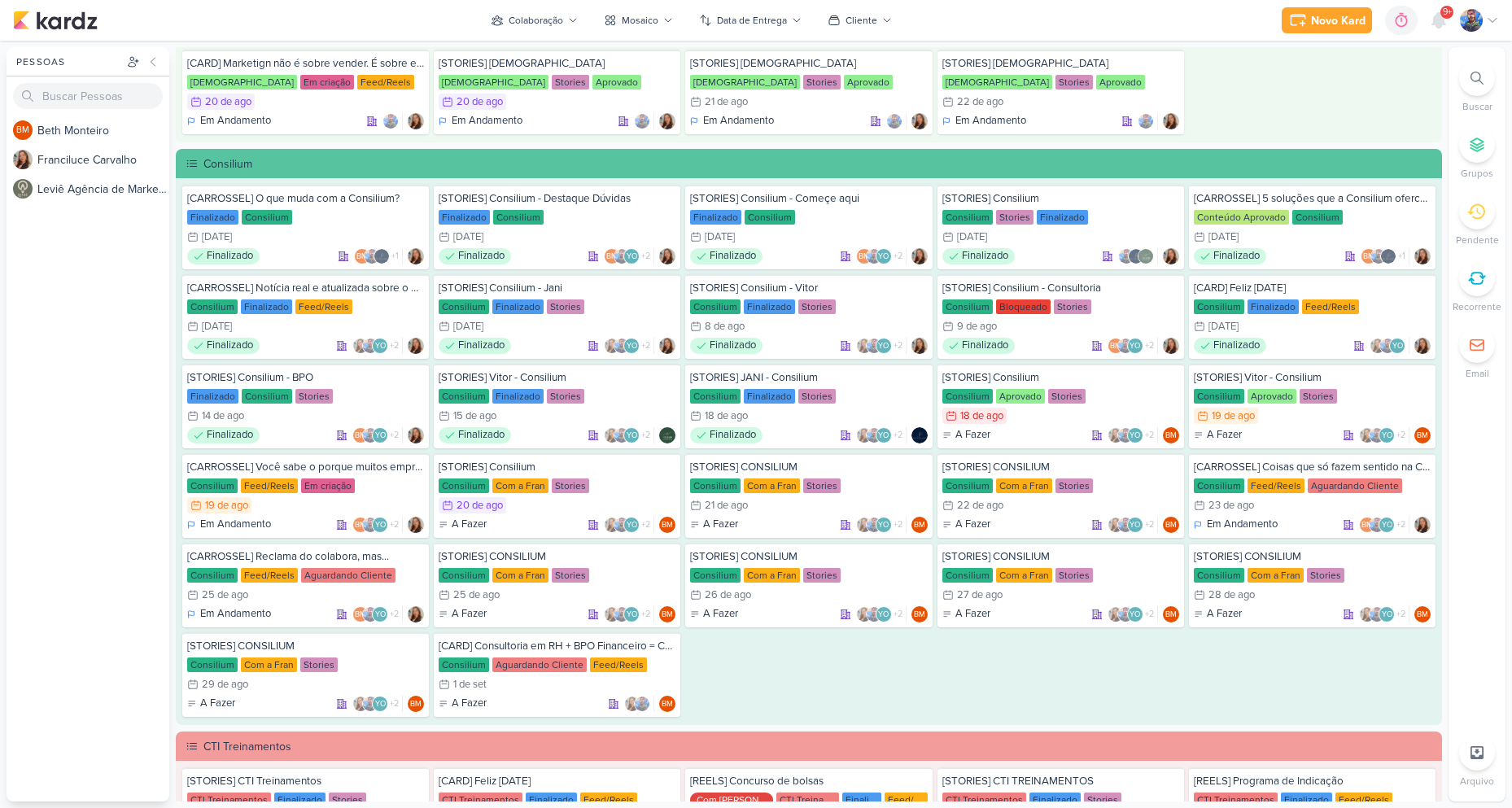
scroll to position [934, 0]
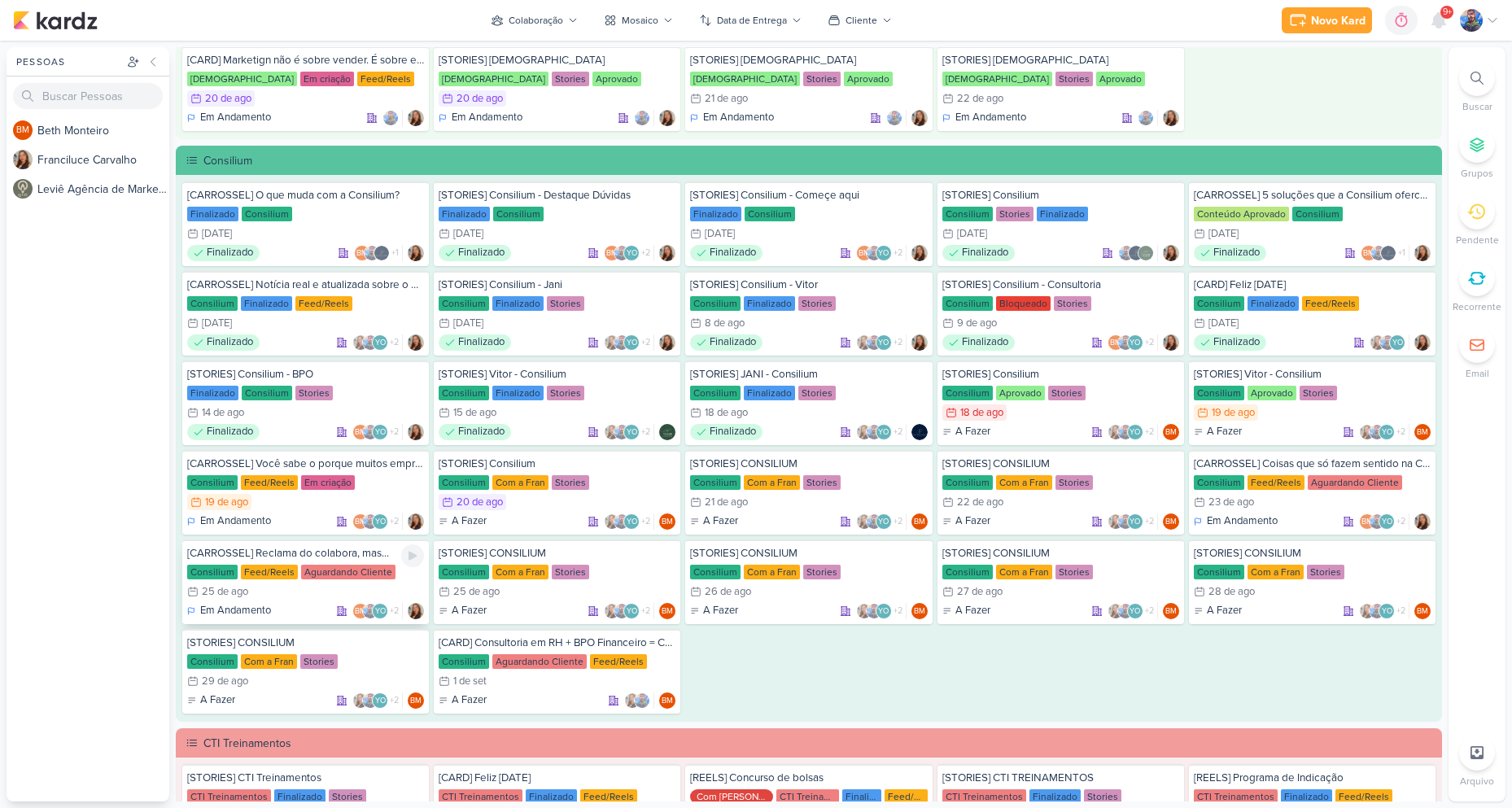
click at [329, 572] on div "Aguardando Cliente" at bounding box center [349, 572] width 95 height 14
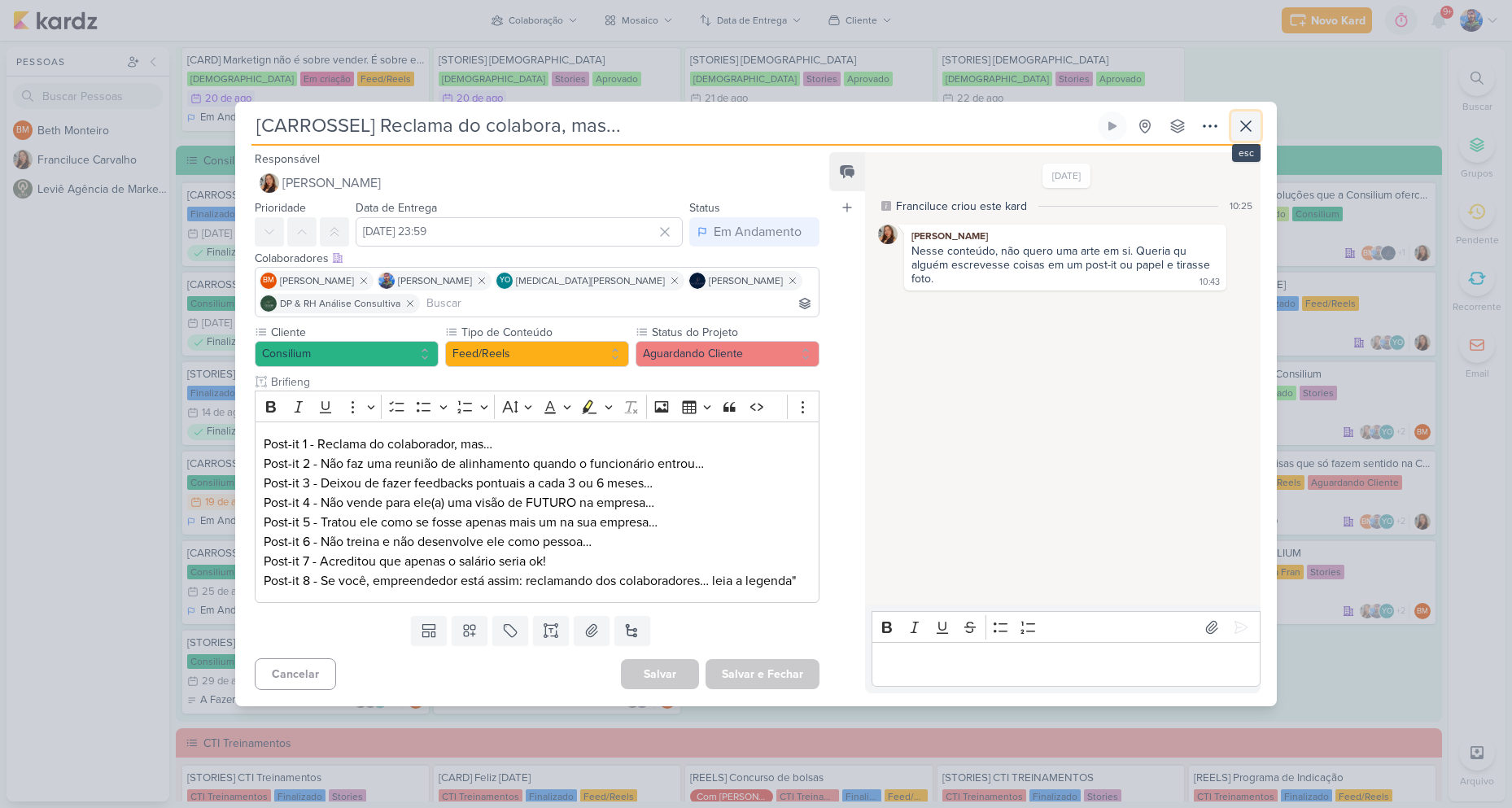
click at [1238, 120] on icon at bounding box center [1245, 125] width 19 height 19
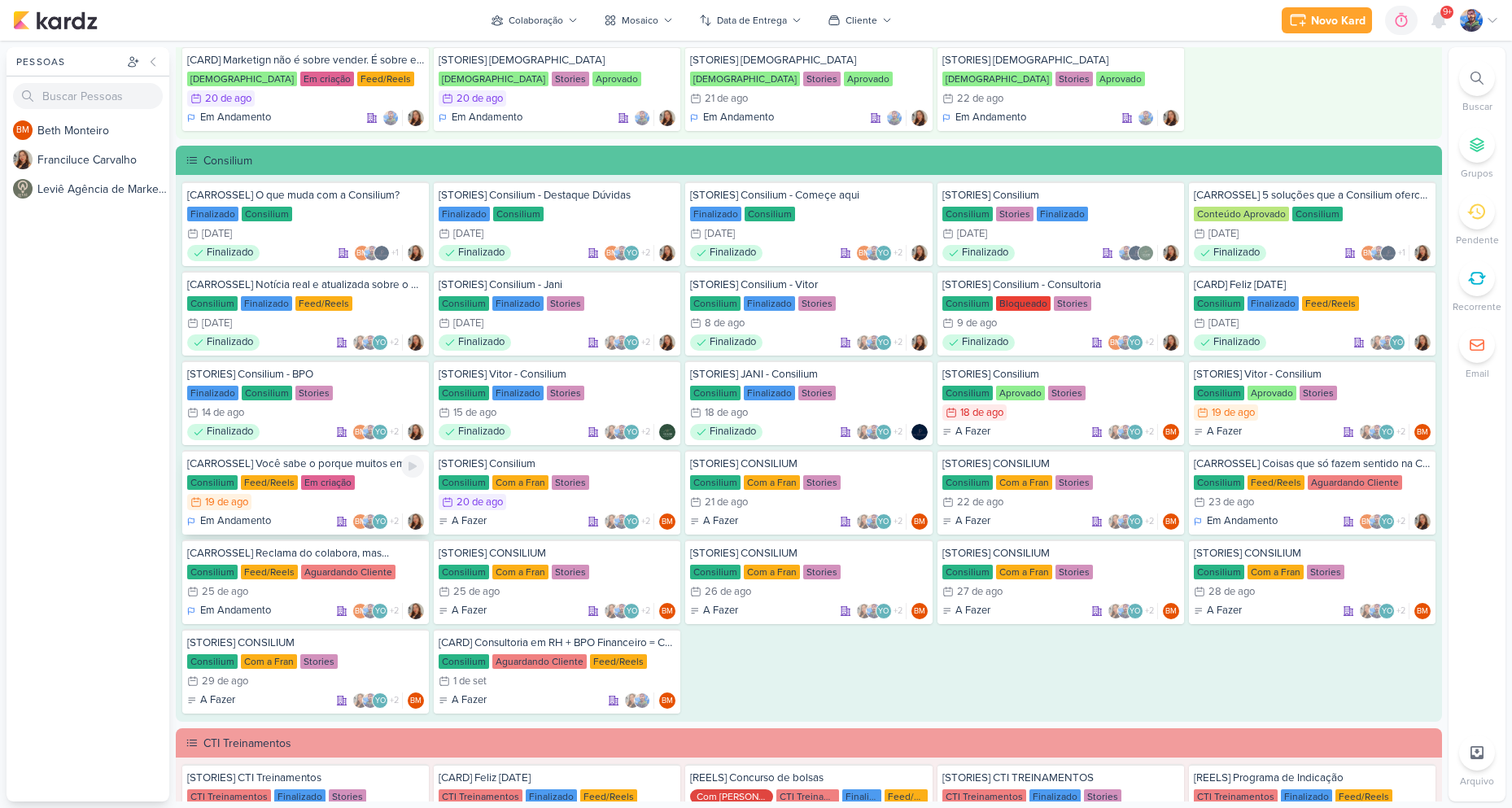
click at [248, 485] on div "Feed/Reels" at bounding box center [269, 482] width 57 height 14
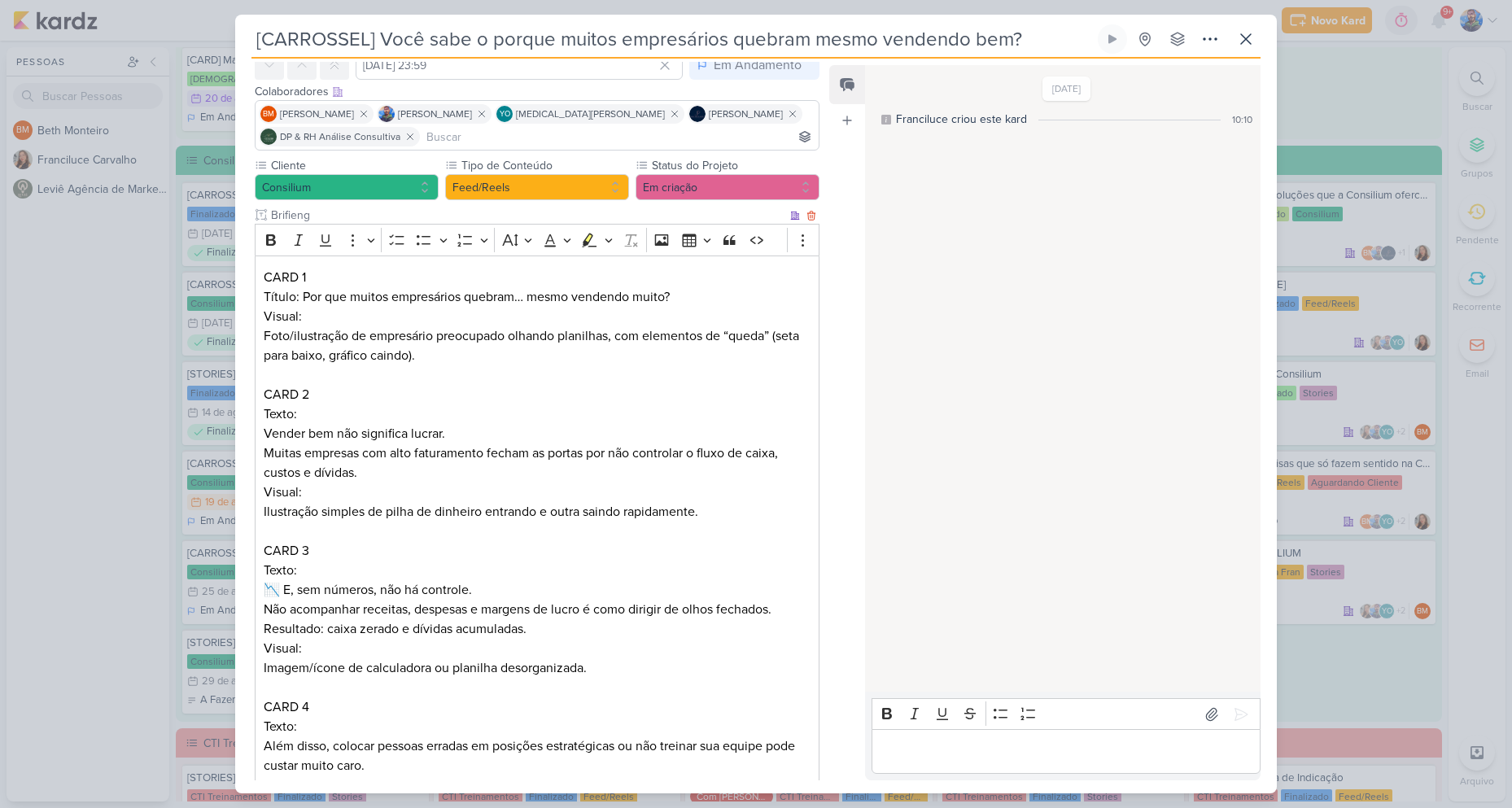
scroll to position [81, 0]
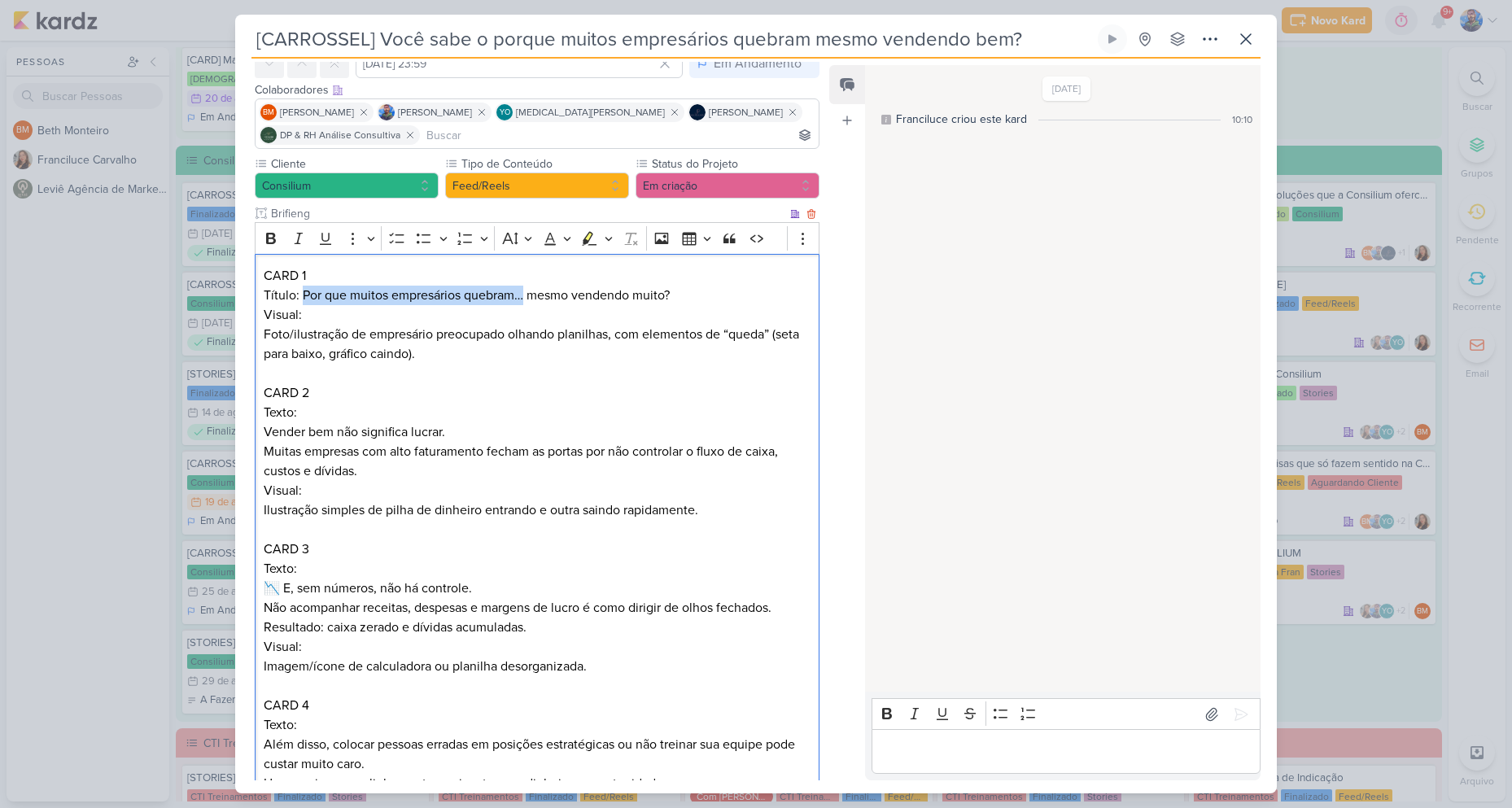
drag, startPoint x: 304, startPoint y: 293, endPoint x: 522, endPoint y: 293, distance: 218.0
click at [522, 293] on p "Título: Por que muitos empresários quebram… mesmo vendendo muito?" at bounding box center [537, 295] width 547 height 19
copy p "Por que muitos empresários quebram…"
click at [536, 301] on p "Título: Por que muitos empresários quebram… mesmo vendendo muito?" at bounding box center [537, 295] width 547 height 19
drag, startPoint x: 531, startPoint y: 296, endPoint x: 690, endPoint y: 293, distance: 159.0
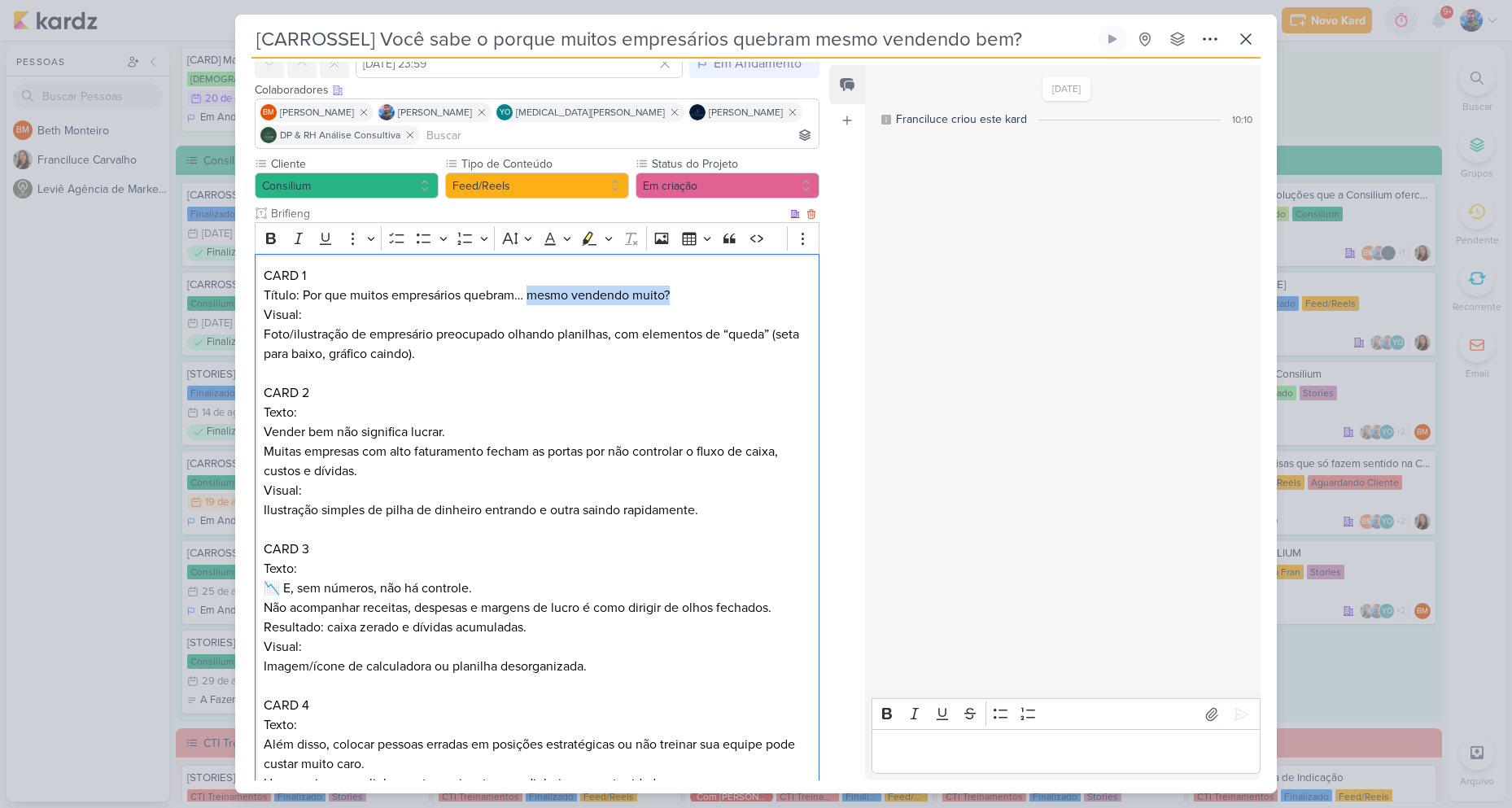
click at [690, 293] on p "Título: Por que muitos empresários quebram… mesmo vendendo muito?" at bounding box center [537, 295] width 547 height 19
copy p "mesmo vendendo muito?"
click at [627, 323] on p "Visual: Foto/ilustração de empresário preocupado olhando planilhas, com element…" at bounding box center [537, 334] width 547 height 58
click at [542, 329] on p "Visual: Foto/ilustração de empresário preocupado olhando planilhas, com element…" at bounding box center [537, 334] width 547 height 58
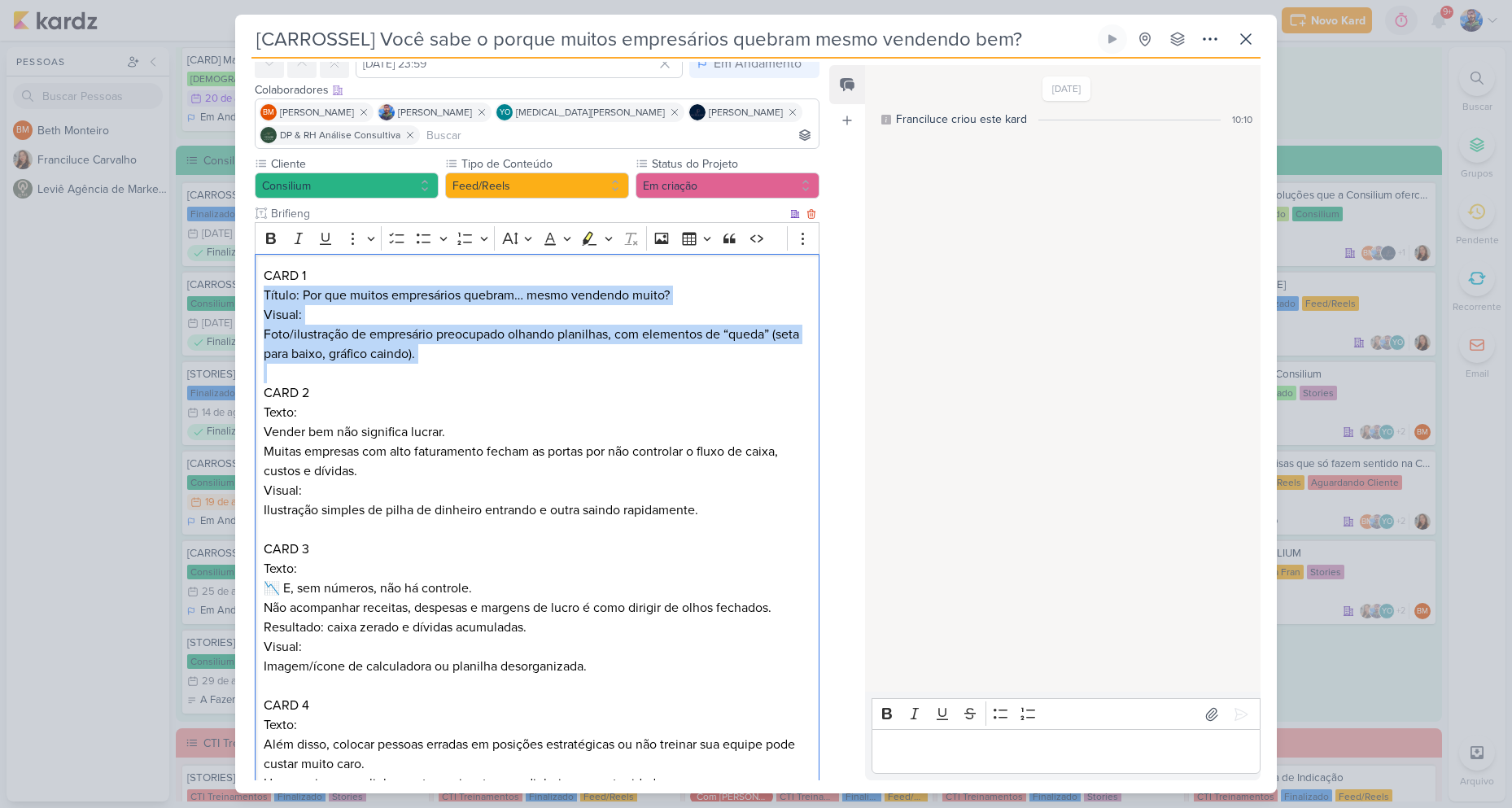
drag, startPoint x: 262, startPoint y: 291, endPoint x: 715, endPoint y: 376, distance: 460.9
click at [715, 376] on div "CARD 1 Título: Por que muitos empresários quebram… mesmo vendendo muito? Visual…" at bounding box center [537, 706] width 565 height 905
click at [609, 241] on icon "Editor toolbar" at bounding box center [608, 239] width 8 height 4
click at [515, 263] on icon "Text highlight toolbar" at bounding box center [512, 267] width 14 height 14
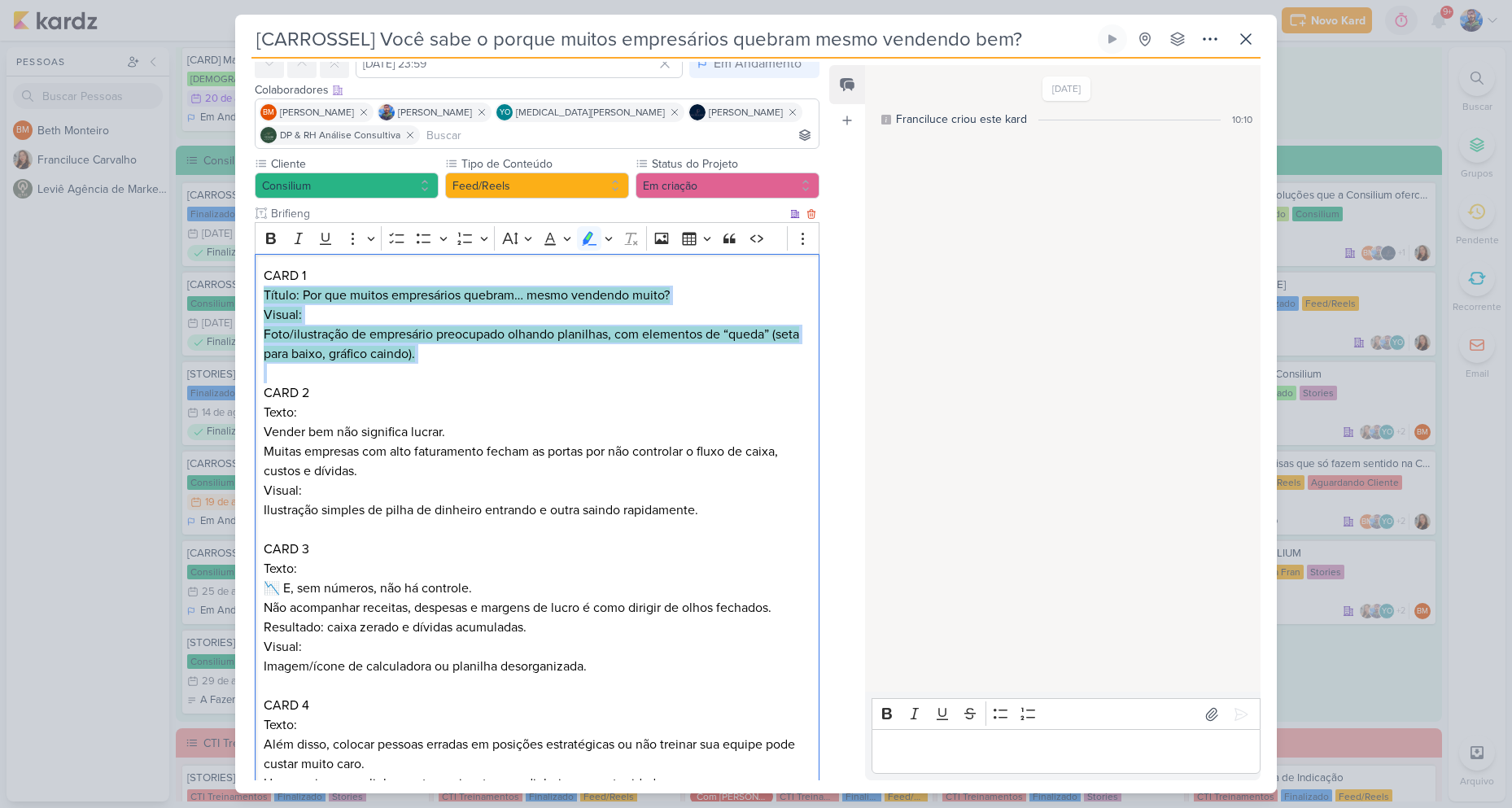
click at [455, 373] on p "Editor editing area: main" at bounding box center [537, 374] width 547 height 19
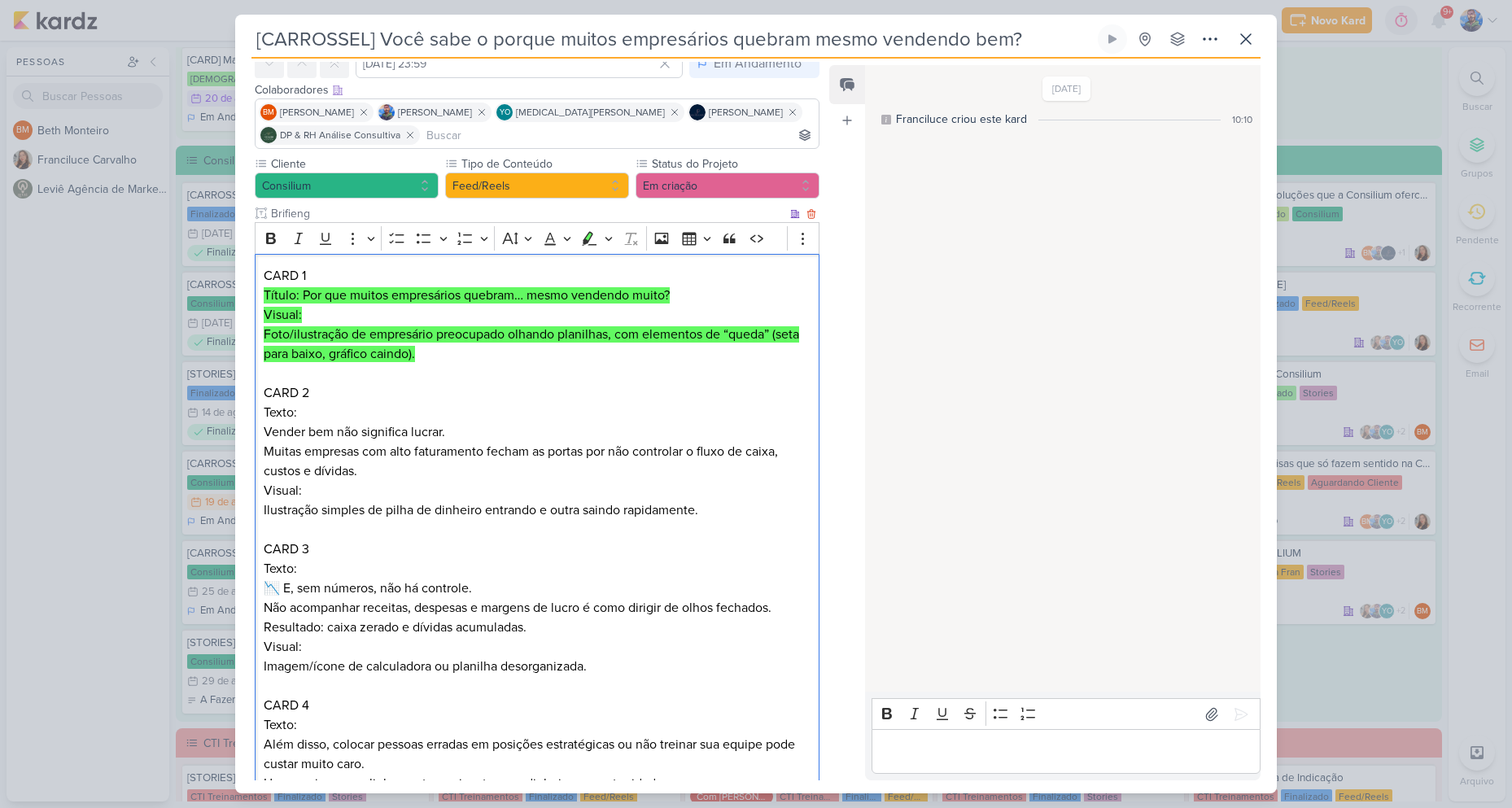
click at [479, 415] on p "Texto: Vender bem não significa lucrar. Muitas empresas com alto faturamento fe…" at bounding box center [537, 442] width 547 height 78
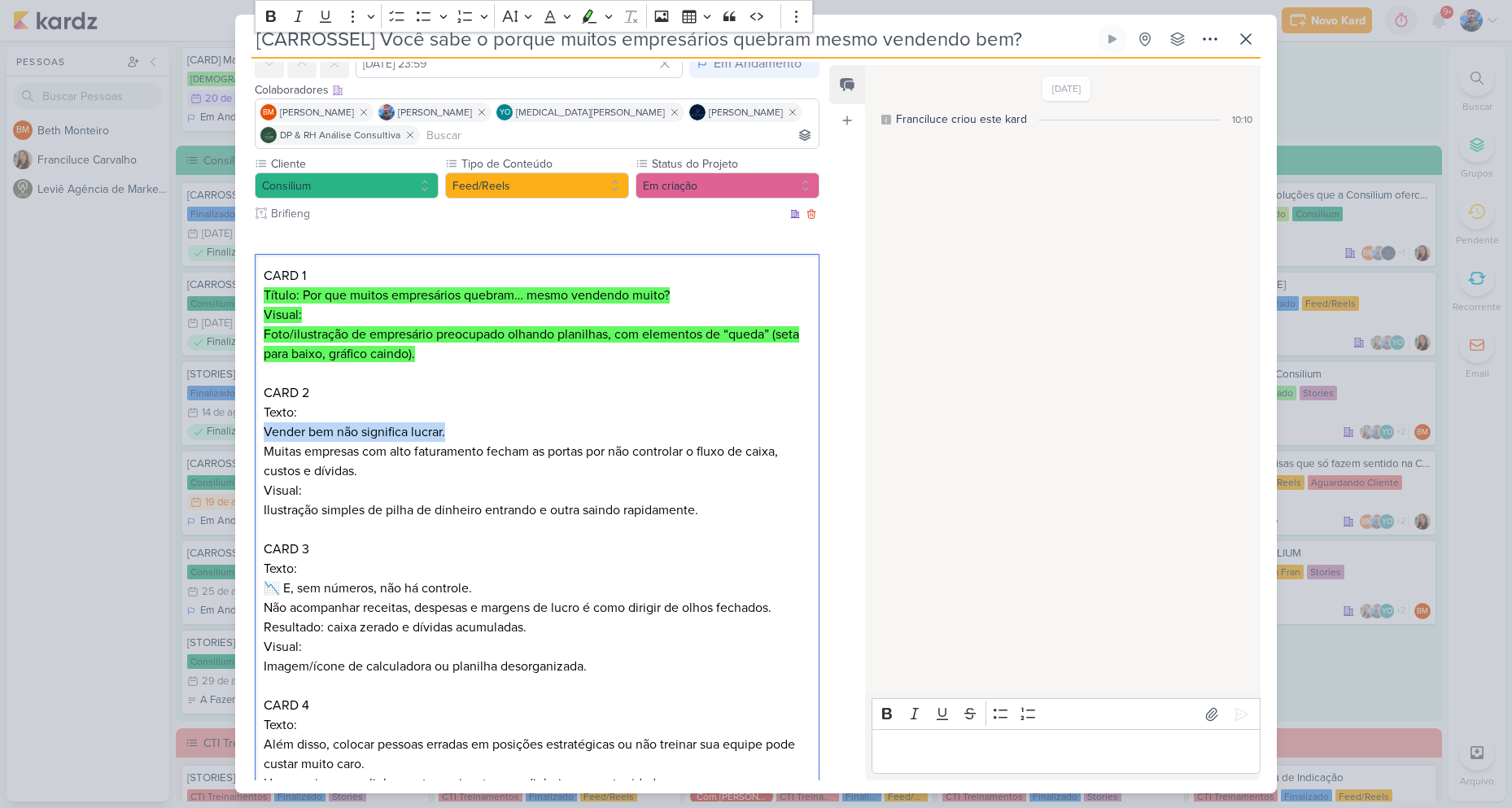
drag, startPoint x: 275, startPoint y: 434, endPoint x: 514, endPoint y: 429, distance: 239.1
click at [514, 429] on p "Texto: Vender bem não significa lucrar. Muitas empresas com alto faturamento fe…" at bounding box center [537, 442] width 547 height 78
copy p "Vender bem não significa lucrar."
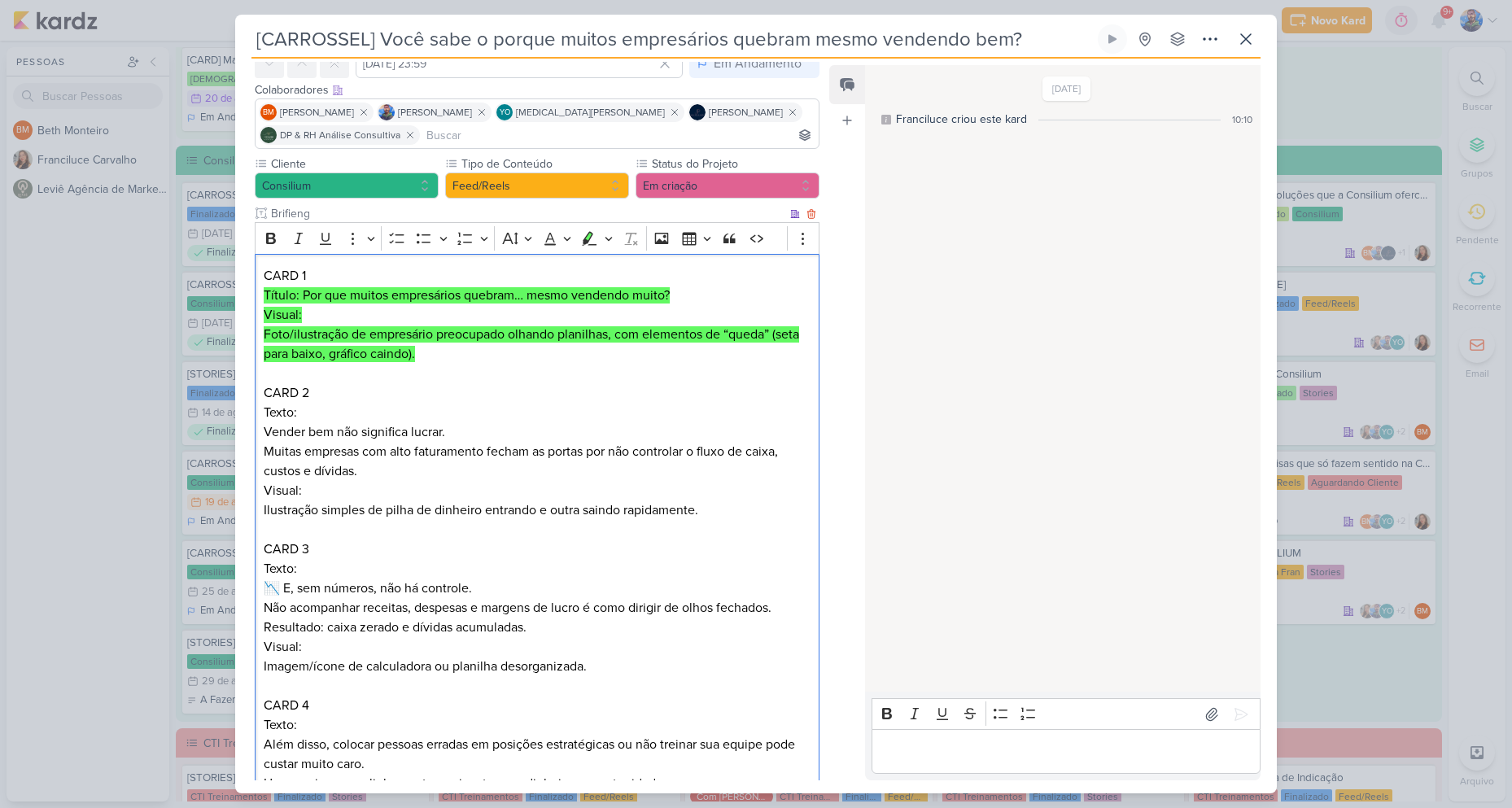
click at [380, 471] on p "Texto: Vender bem não significa lucrar. Muitas empresas com alto faturamento fe…" at bounding box center [537, 442] width 547 height 78
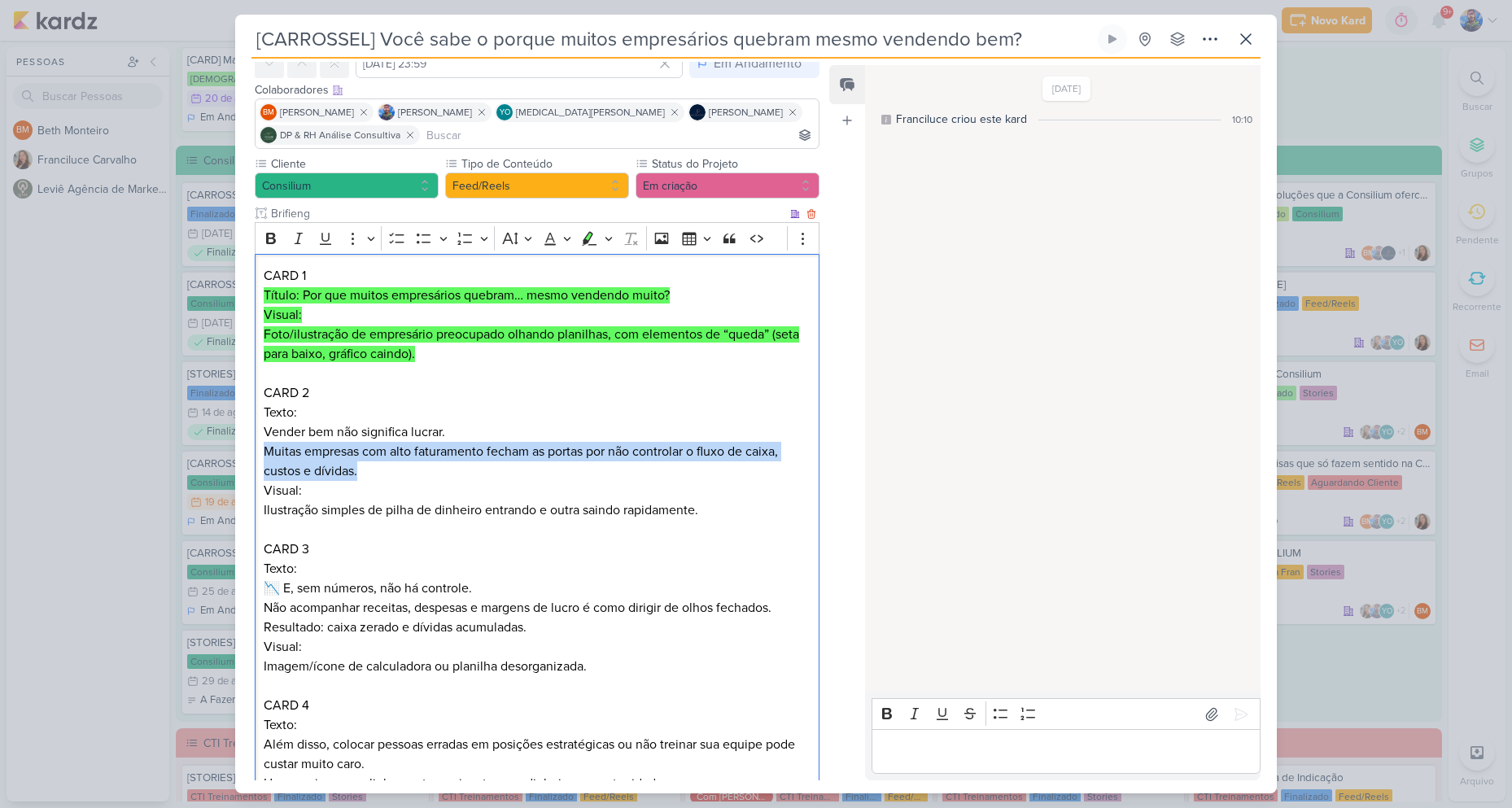
drag, startPoint x: 267, startPoint y: 451, endPoint x: 381, endPoint y: 473, distance: 116.1
click at [381, 473] on p "Texto: Vender bem não significa lucrar. Muitas empresas com alto faturamento fe…" at bounding box center [537, 442] width 547 height 78
copy p "Muitas empresas com alto faturamento fecham as portas por não controlar o fluxo…"
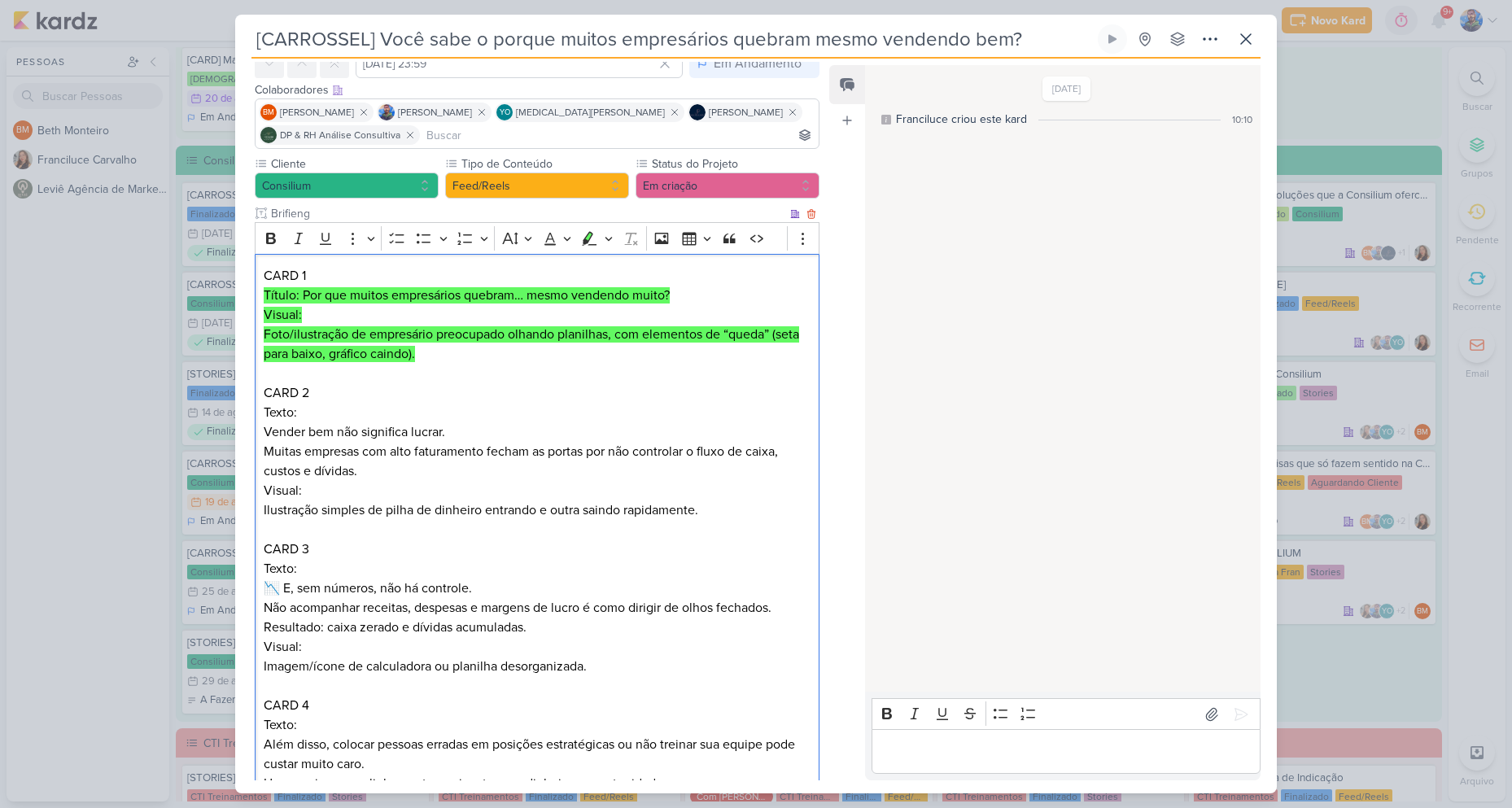
click at [369, 502] on p "Visual: Ilustração simples de pilha de dinheiro entrando e outra saindo rapidam…" at bounding box center [537, 501] width 547 height 39
drag, startPoint x: 698, startPoint y: 512, endPoint x: 551, endPoint y: 499, distance: 147.6
click at [551, 499] on p "Visual: Ilustração simples de pilha de dinheiro entrando e outra saindo rapidam…" at bounding box center [537, 501] width 547 height 39
click at [717, 523] on p "Editor editing area: main" at bounding box center [537, 529] width 547 height 19
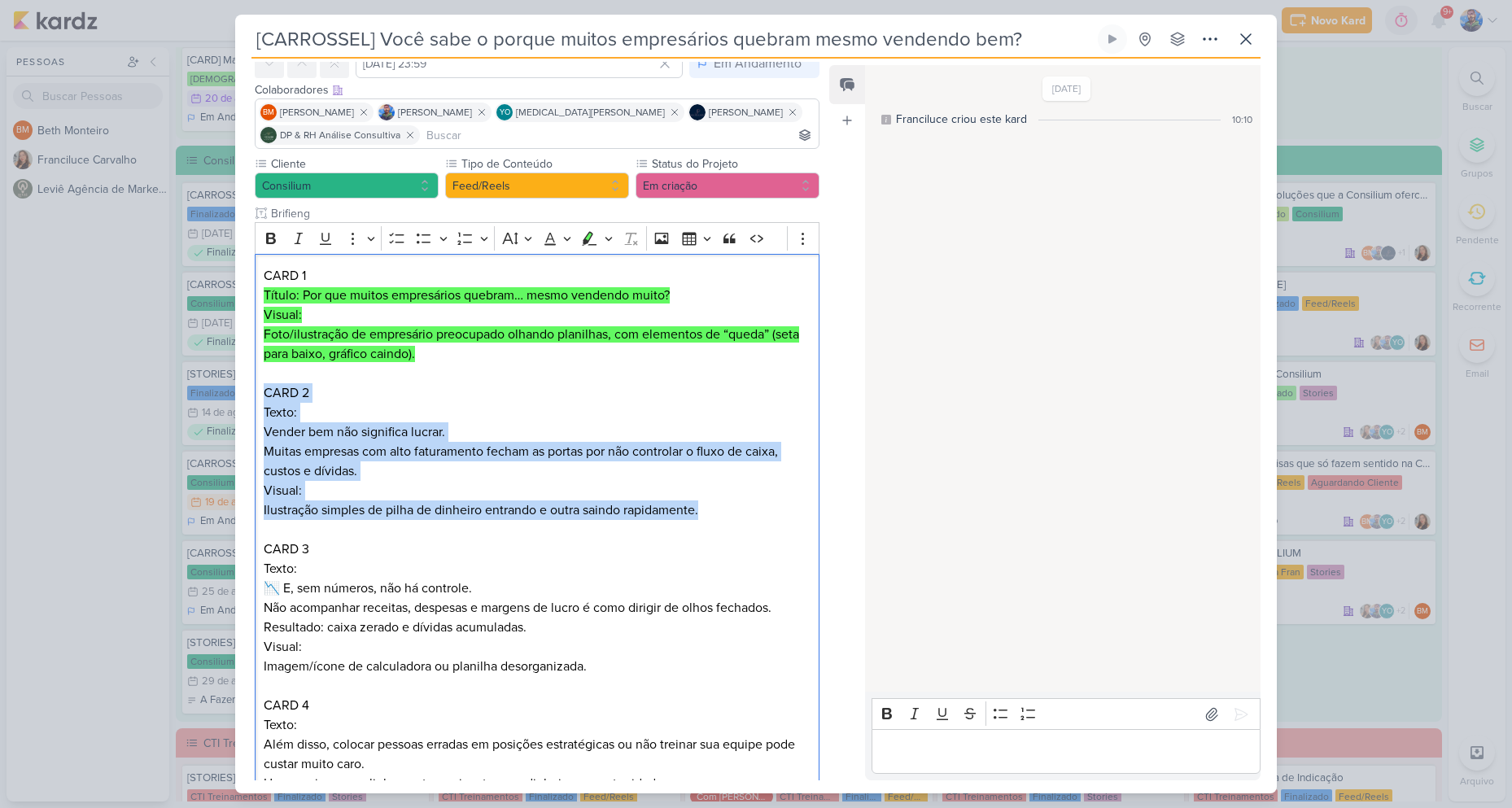
drag, startPoint x: 710, startPoint y: 512, endPoint x: 245, endPoint y: 391, distance: 480.5
click at [245, 391] on div "Cliente Consilium Tipo de Conteúdo" at bounding box center [531, 660] width 591 height 1009
click at [589, 232] on icon "Editor toolbar" at bounding box center [589, 238] width 14 height 14
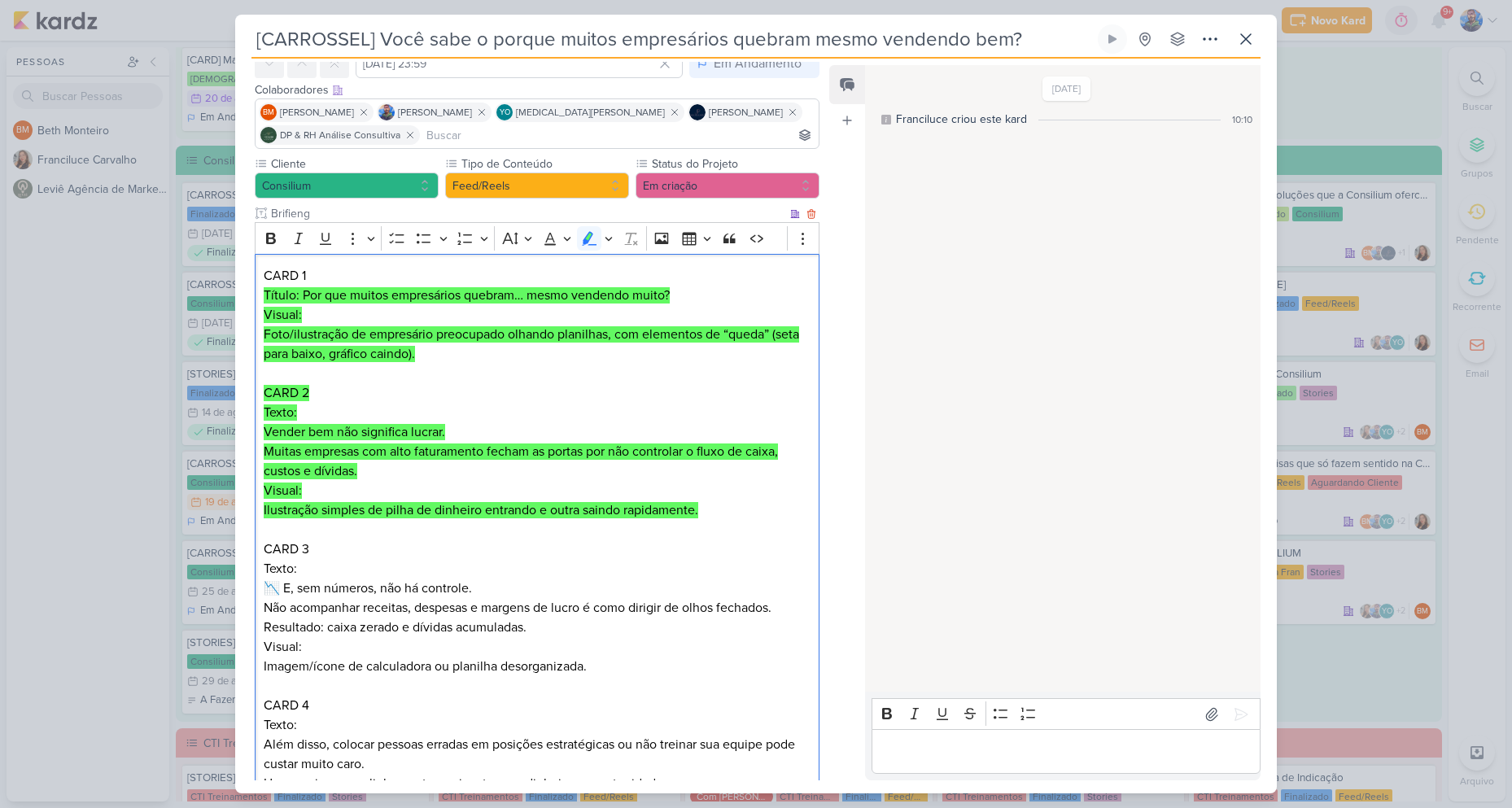
click at [411, 528] on p "Editor editing area: main" at bounding box center [537, 529] width 547 height 19
click at [341, 561] on p "Texto: 📉 E, sem números, não há controle. Não acompanhar receitas, despesas e m…" at bounding box center [537, 598] width 547 height 78
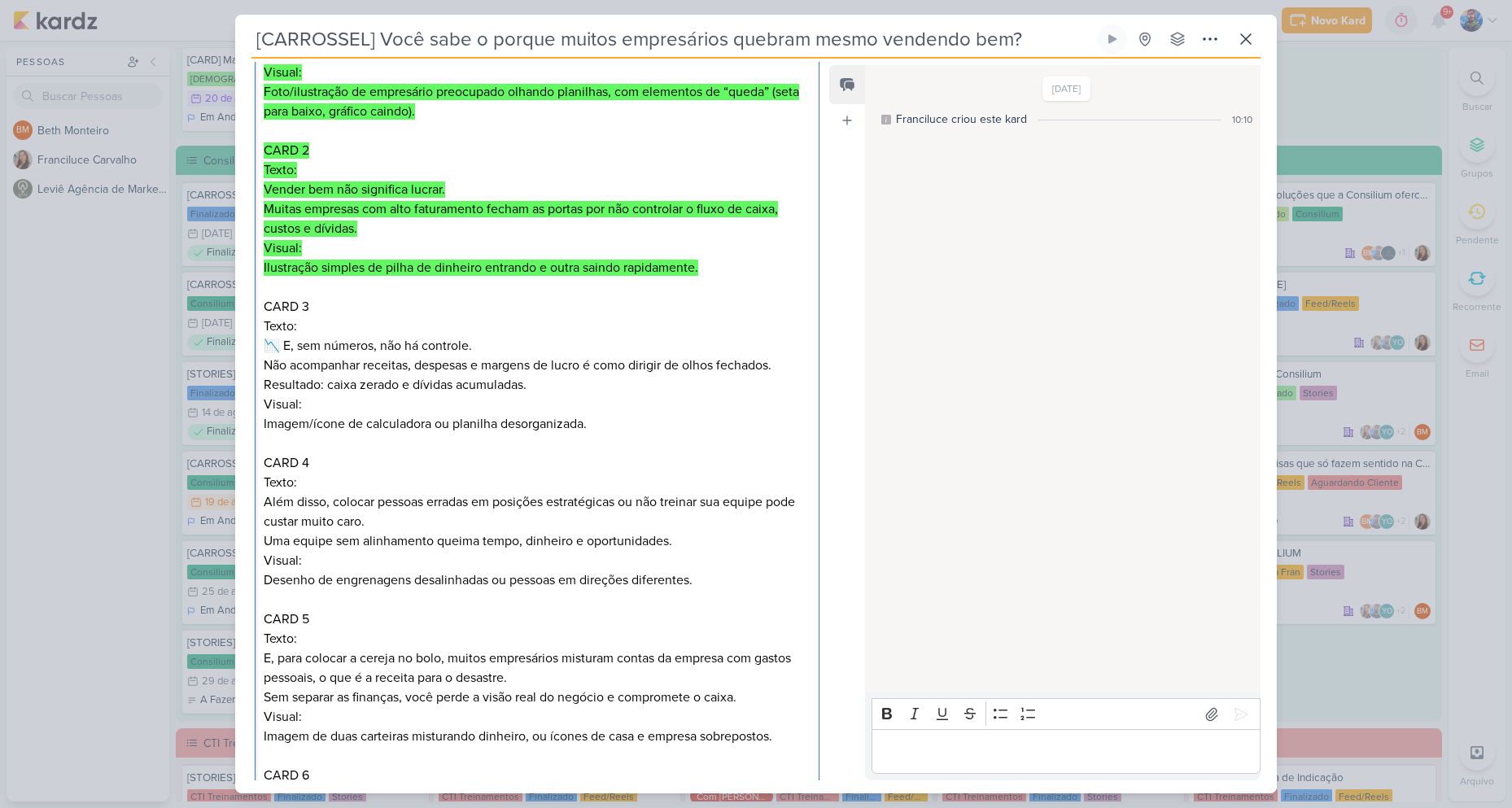
scroll to position [325, 0]
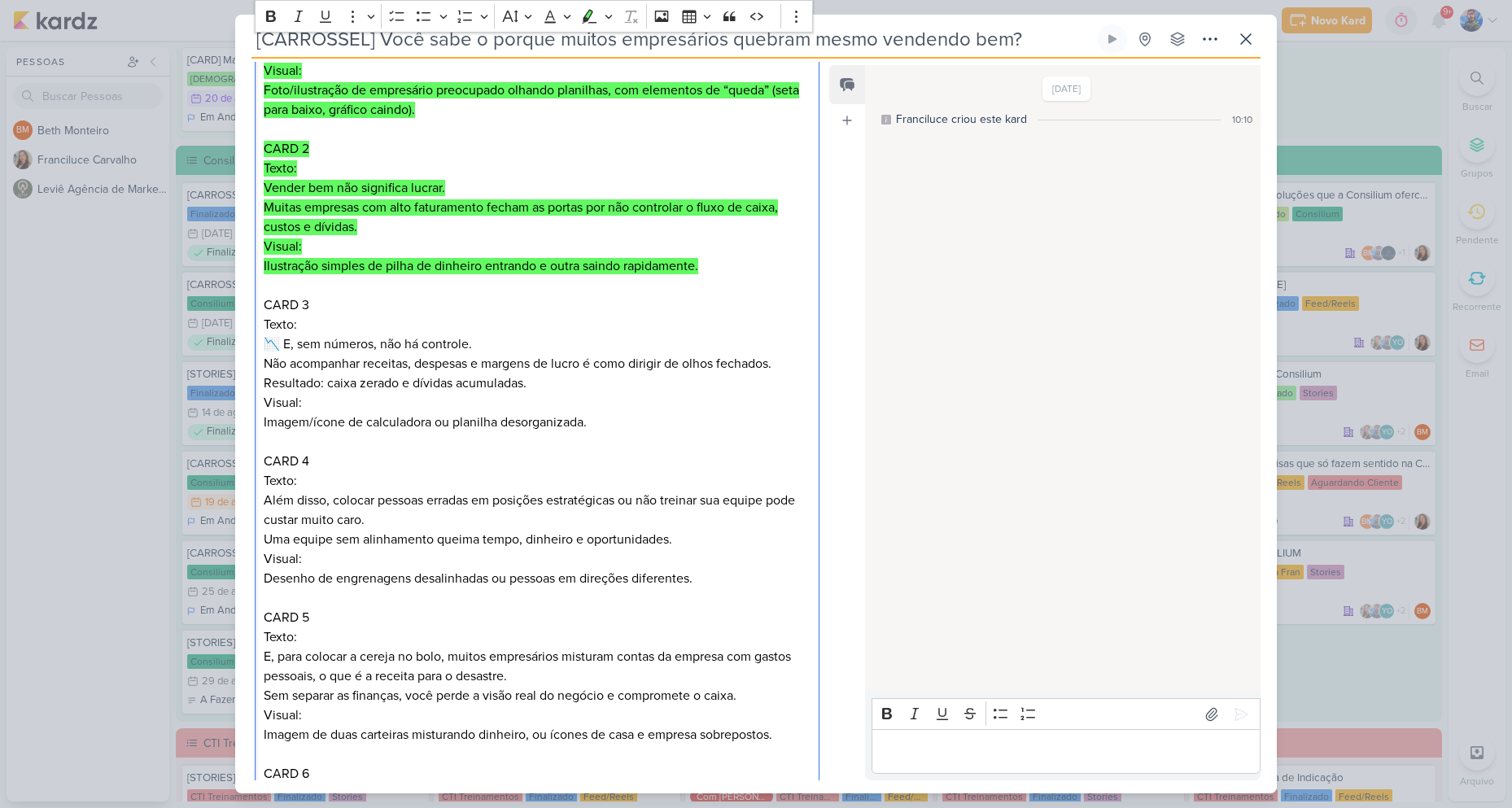
click at [309, 368] on p "Texto: 📉 E, sem números, não há controle. Não acompanhar receitas, despesas e m…" at bounding box center [537, 354] width 547 height 78
drag, startPoint x: 287, startPoint y: 345, endPoint x: 496, endPoint y: 339, distance: 209.1
click at [496, 339] on p "Texto: 📉 E, sem números, não há controle. Não acompanhar receitas, despesas e m…" at bounding box center [537, 354] width 547 height 78
copy p ", sem números, não há controle."
click at [264, 364] on p "Texto: 📉 E, sem números, não há controle. Não acompanhar receitas, despesas e m…" at bounding box center [537, 354] width 547 height 78
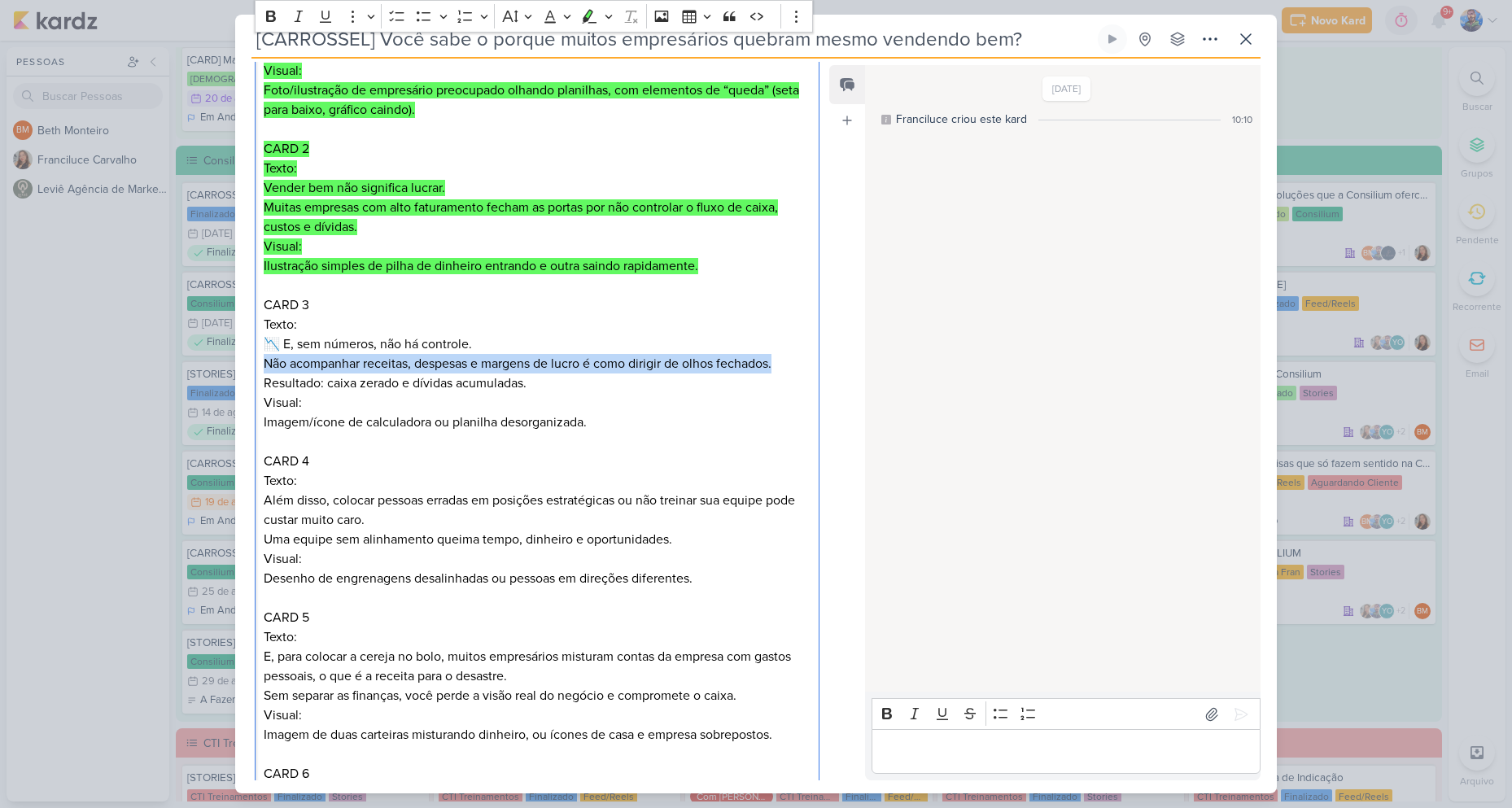
drag, startPoint x: 264, startPoint y: 364, endPoint x: 797, endPoint y: 362, distance: 533.0
click at [797, 362] on p "Texto: 📉 E, sem números, não há controle. Não acompanhar receitas, despesas e m…" at bounding box center [537, 354] width 547 height 78
copy p "Não acompanhar receitas, despesas e margens de lucro é como dirigir de olhos fe…"
click at [440, 382] on p "Texto: 📉 E, sem números, não há controle. Não acompanhar receitas, despesas e m…" at bounding box center [537, 354] width 547 height 78
drag, startPoint x: 263, startPoint y: 383, endPoint x: 582, endPoint y: 387, distance: 319.0
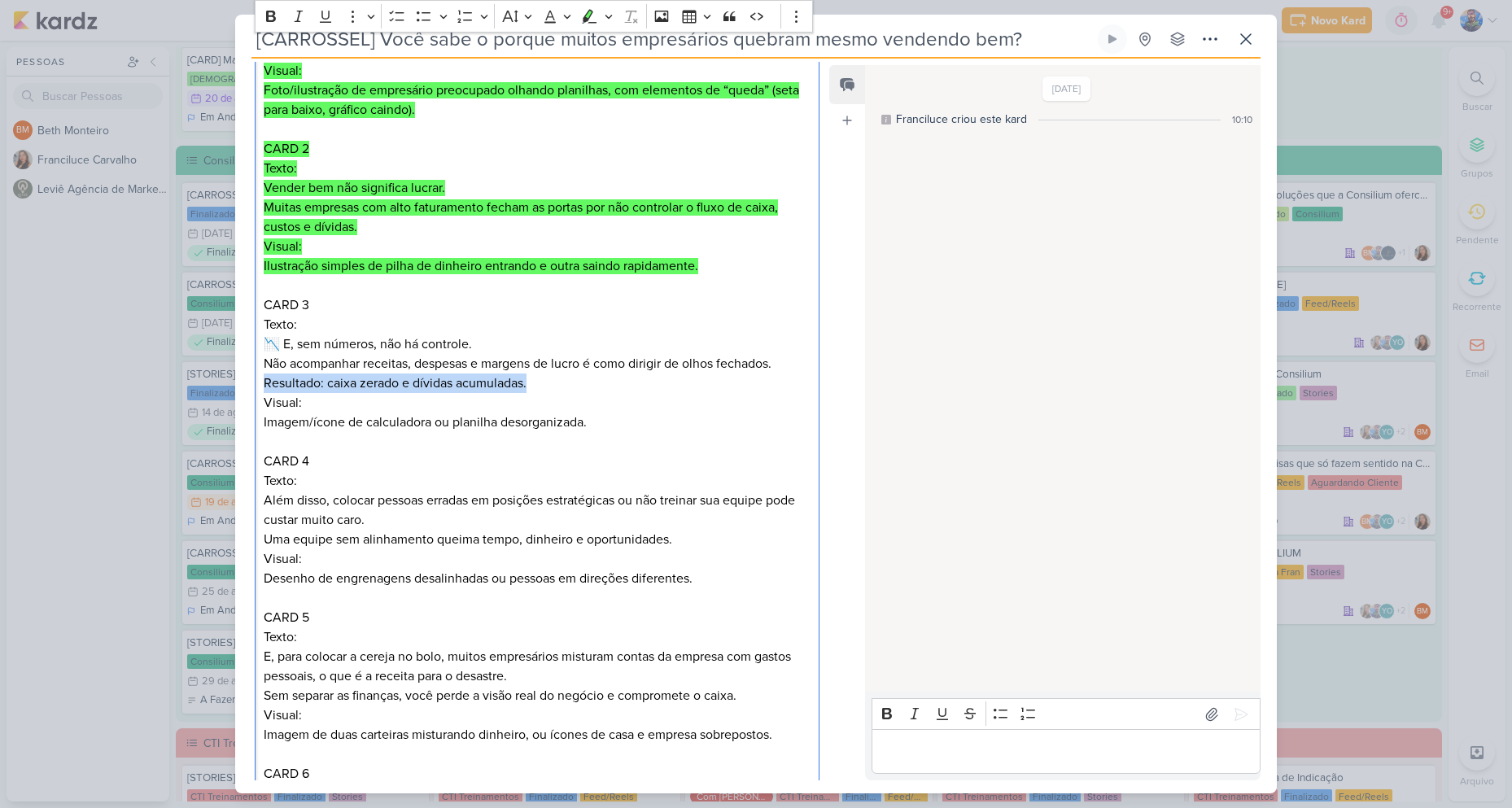
click at [582, 387] on p "Texto: 📉 E, sem números, não há controle. Não acompanhar receitas, despesas e m…" at bounding box center [537, 354] width 547 height 78
copy p "Resultado: caixa zerado e dívidas acumuladas."
click at [544, 389] on p "Texto: 📉 E, sem números, não há controle. Não acompanhar receitas, despesas e m…" at bounding box center [537, 354] width 547 height 78
click at [531, 392] on p "Texto: 📉 E, sem números, não há controle. Não acompanhar receitas, despesas e m…" at bounding box center [537, 354] width 547 height 78
click at [603, 428] on p "Visual: Imagem/ícone de calculadora ou planilha desorganizada." at bounding box center [537, 412] width 547 height 39
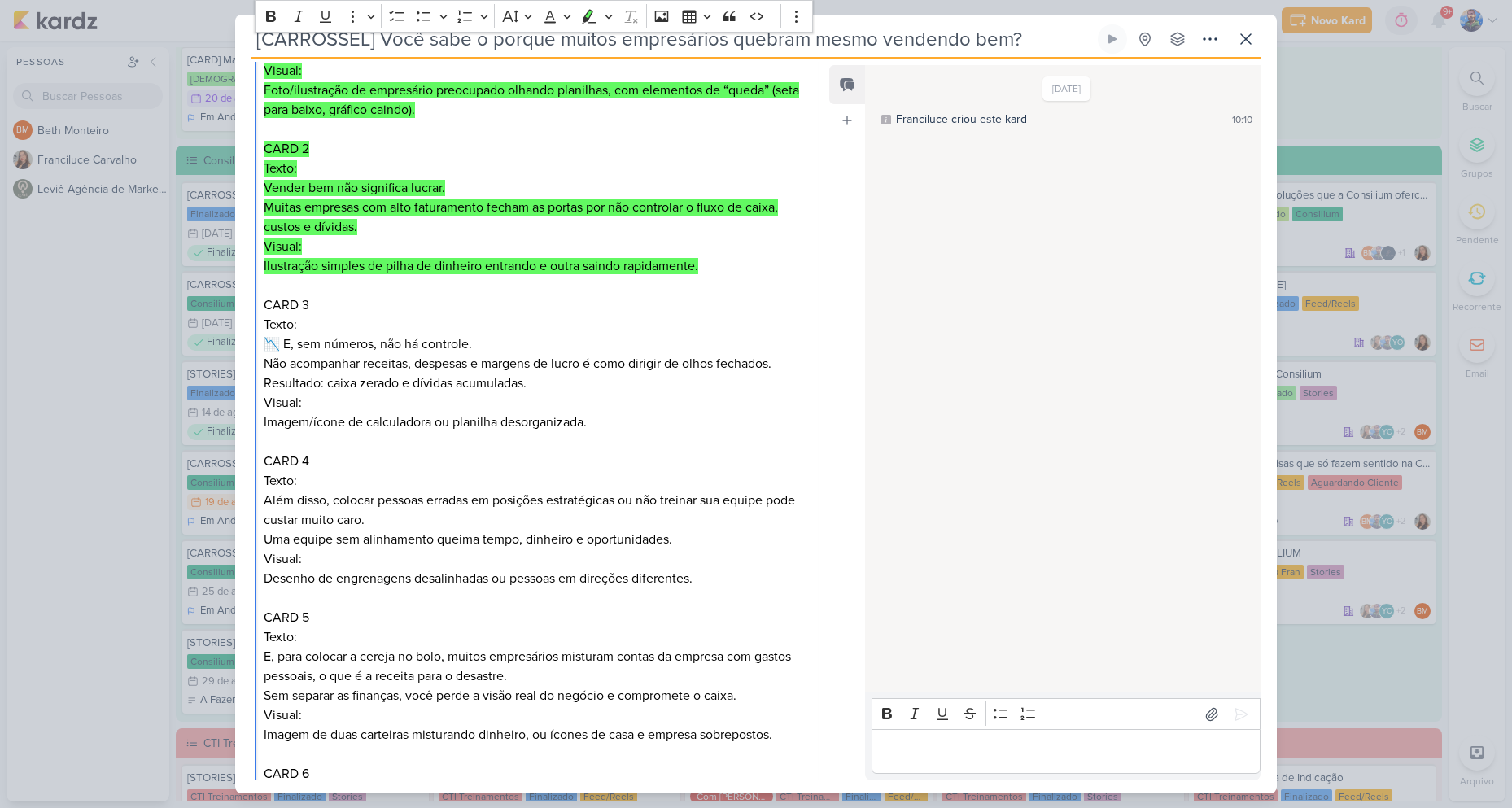
click at [599, 423] on p "Visual: Imagem/ícone de calculadora ou planilha desorganizada." at bounding box center [537, 412] width 547 height 39
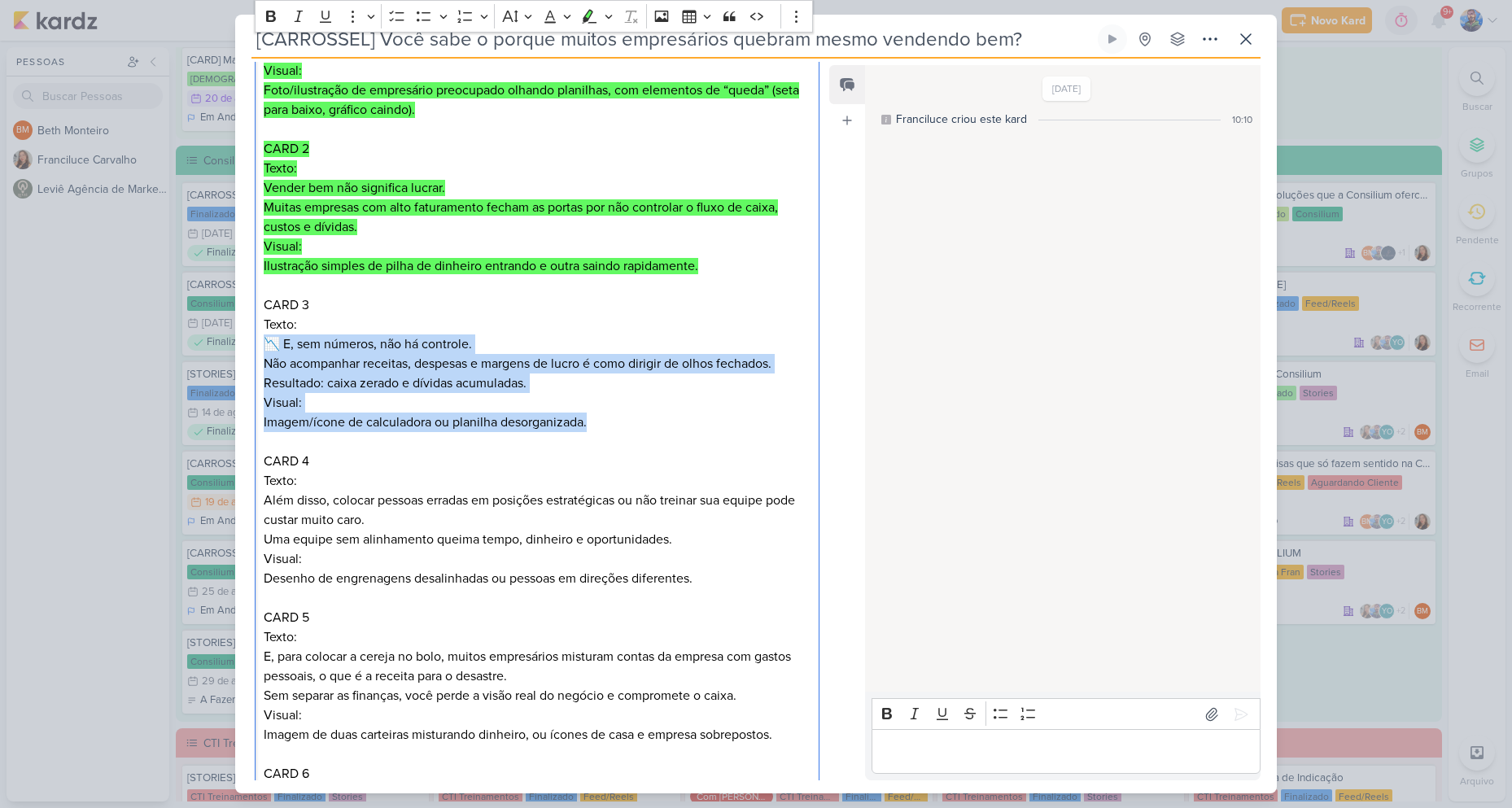
drag, startPoint x: 588, startPoint y: 425, endPoint x: 261, endPoint y: 346, distance: 336.4
click at [261, 346] on div "CARD 1 Título: Por que muitos empresários quebram… mesmo vendendo muito? Visual…" at bounding box center [537, 462] width 565 height 905
drag, startPoint x: 590, startPoint y: 15, endPoint x: 593, endPoint y: 47, distance: 32.1
click at [590, 14] on icon "Editor toolbar" at bounding box center [588, 15] width 9 height 12
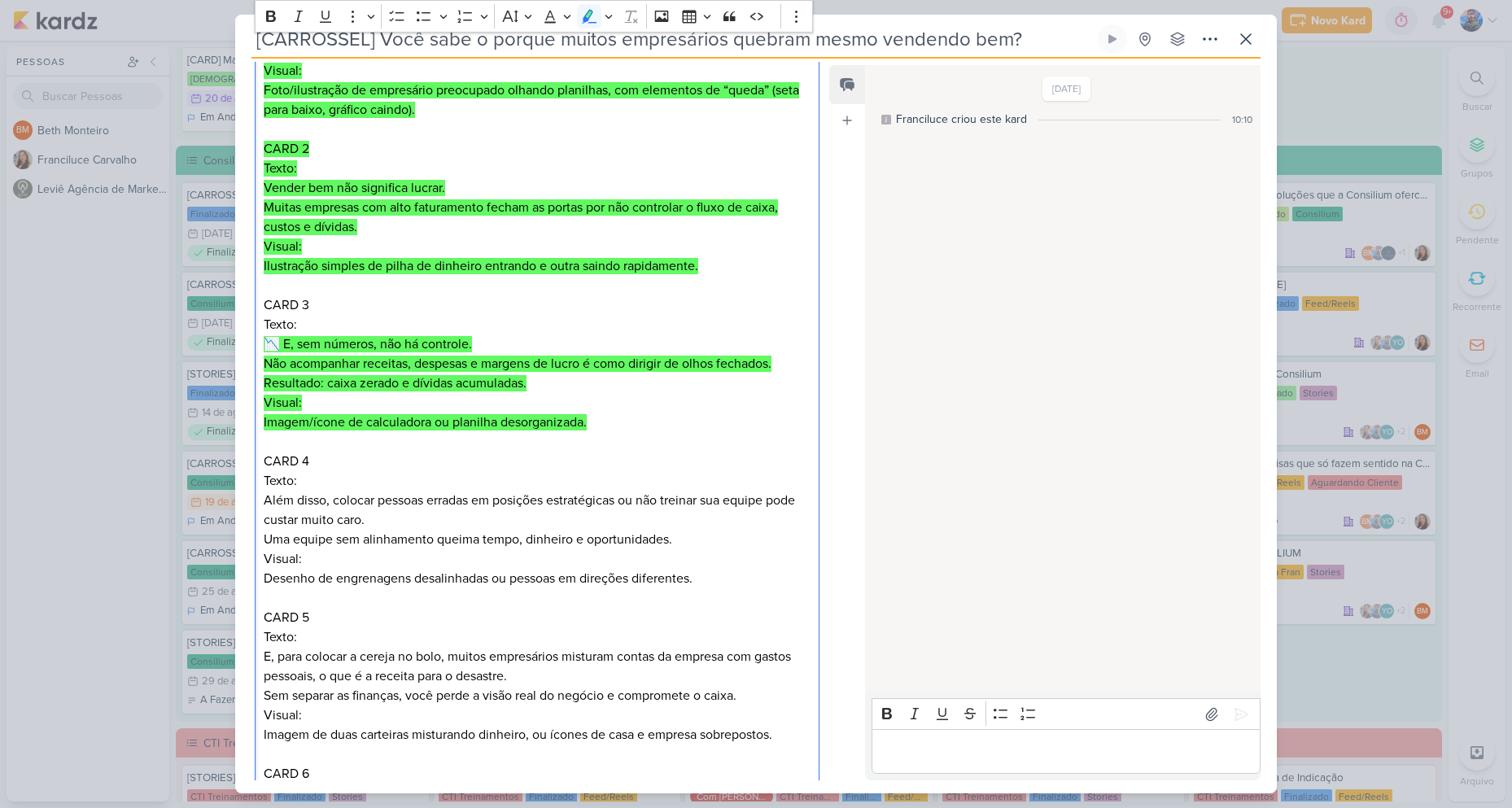
click at [566, 493] on p "Texto: Além disso, colocar pessoas erradas em posições estratégicas ou não trei…" at bounding box center [537, 511] width 547 height 78
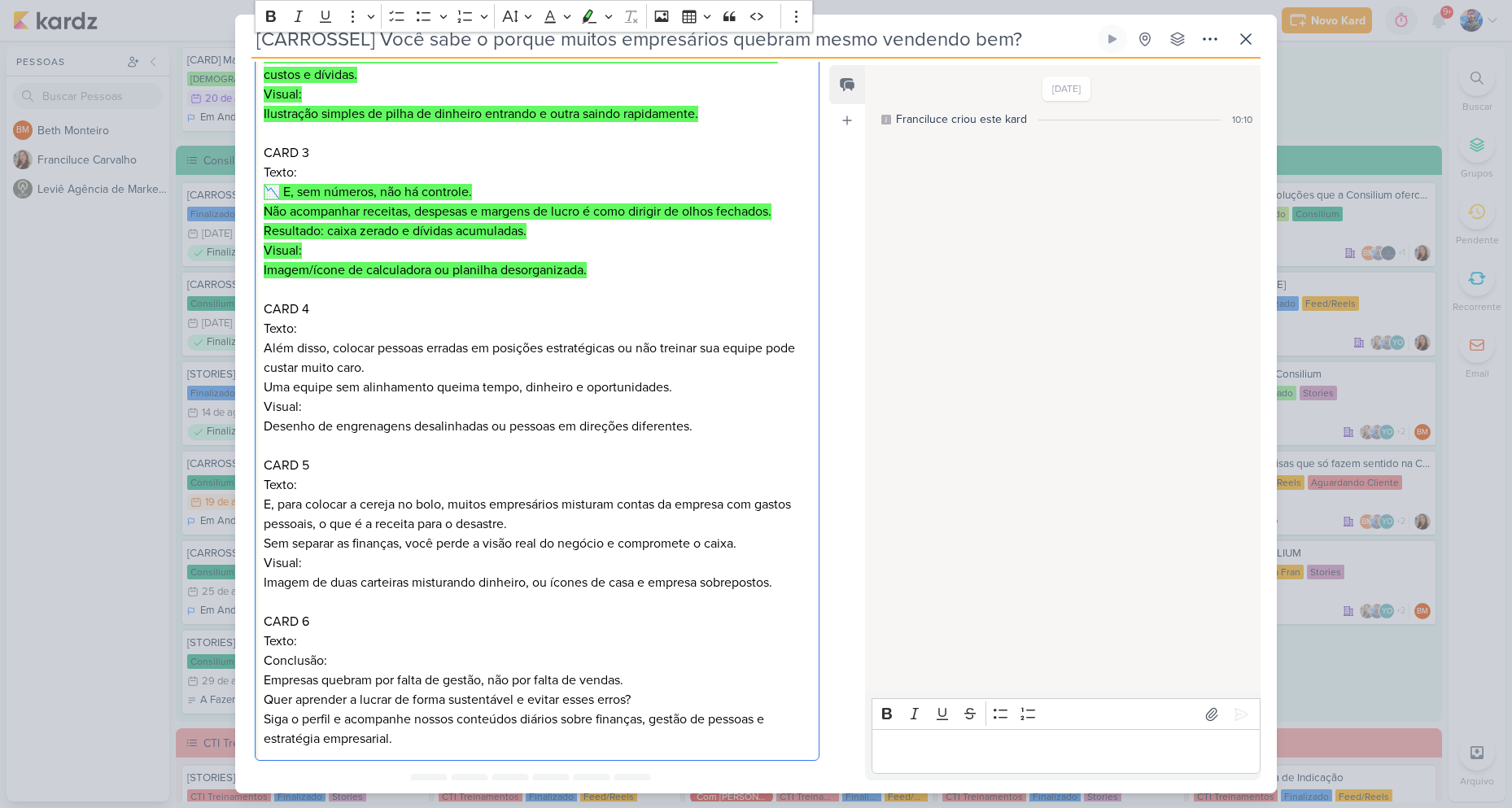
scroll to position [489, 0]
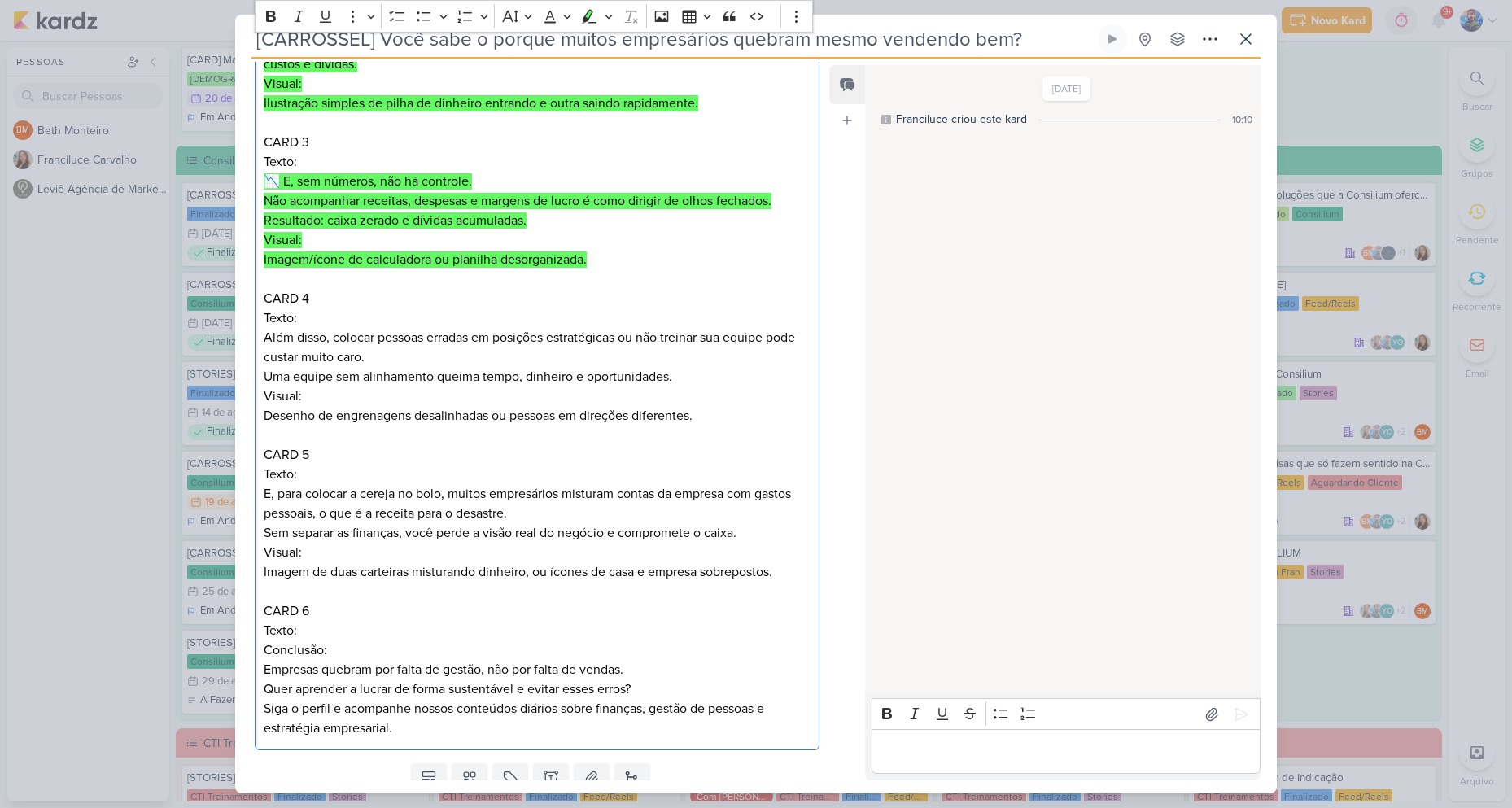
click at [410, 348] on p "Texto: Além disso, colocar pessoas erradas em posições estratégicas ou não trei…" at bounding box center [537, 347] width 547 height 78
click at [333, 353] on p "Texto: Além disso, colocar pessoas erradas em posições estratégicas ou não trei…" at bounding box center [537, 347] width 547 height 78
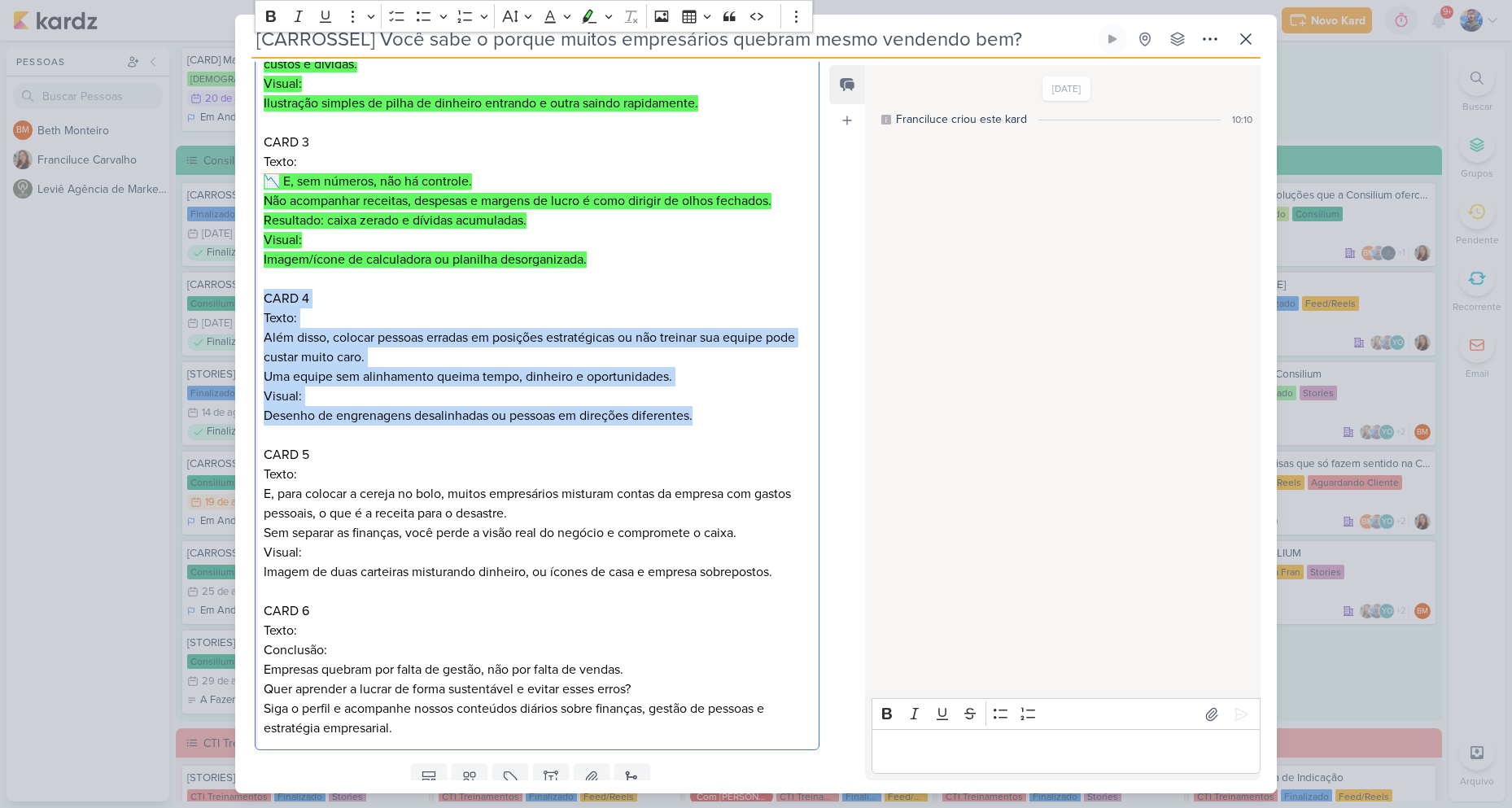
drag, startPoint x: 259, startPoint y: 297, endPoint x: 701, endPoint y: 421, distance: 459.1
click at [701, 421] on div "CARD 1 Título: Por que muitos empresários quebram… mesmo vendendo muito? Visual…" at bounding box center [537, 299] width 565 height 905
click at [701, 421] on p "Visual: Desenho de engrenagens desalinhadas ou pessoas em direções diferentes." at bounding box center [537, 407] width 547 height 39
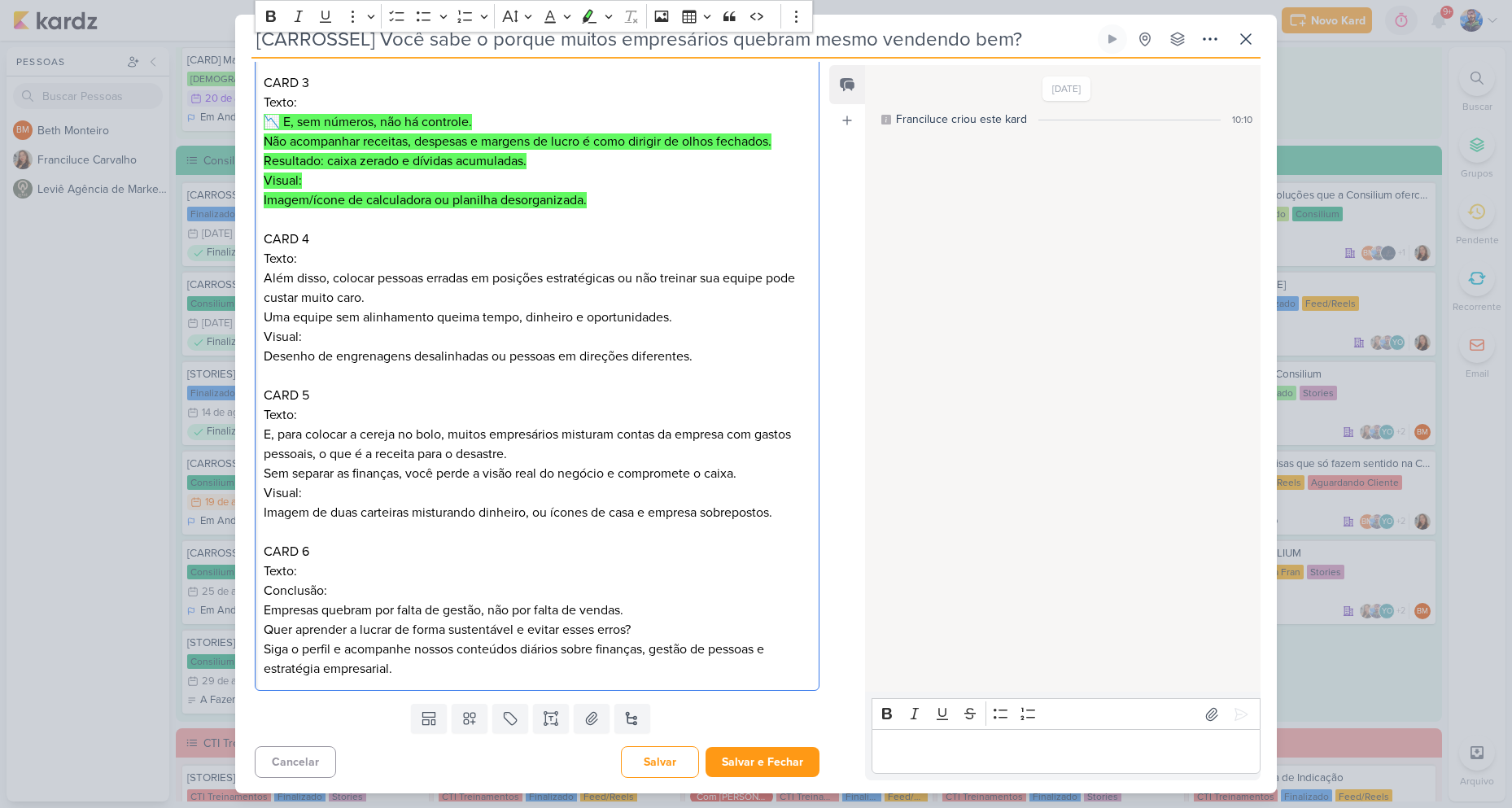
scroll to position [549, 0]
